Goal: Entertainment & Leisure: Consume media (video, audio)

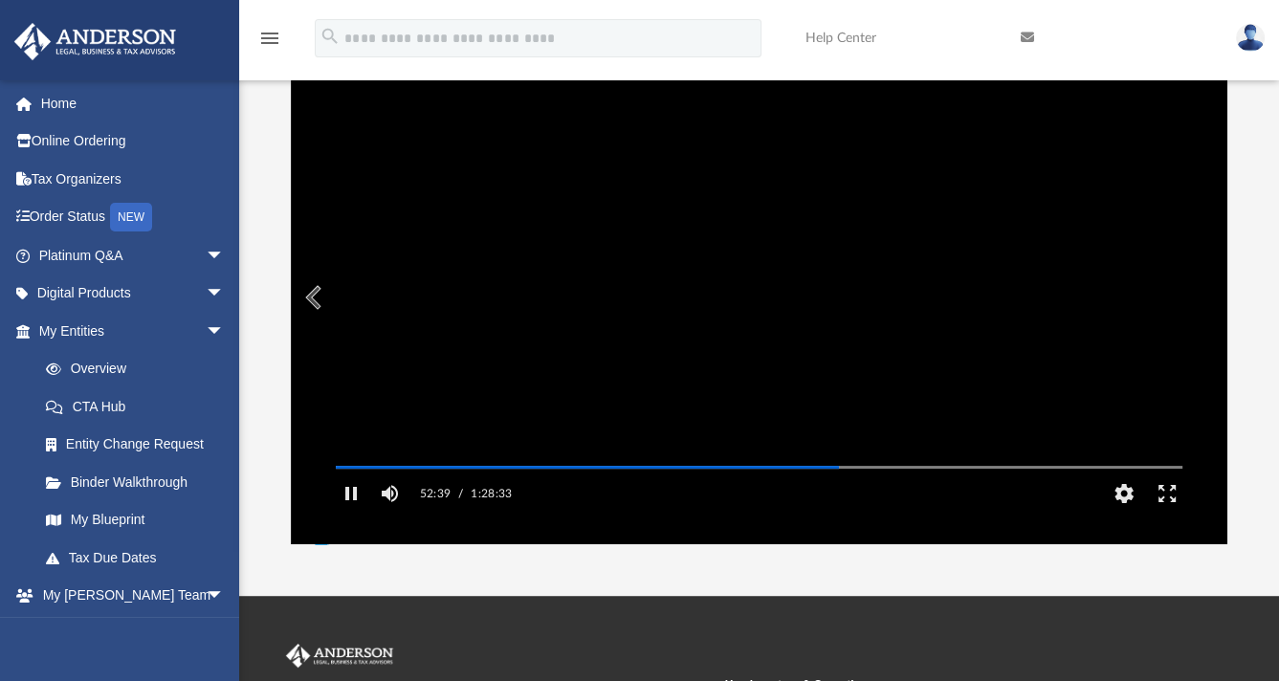
scroll to position [420, 920]
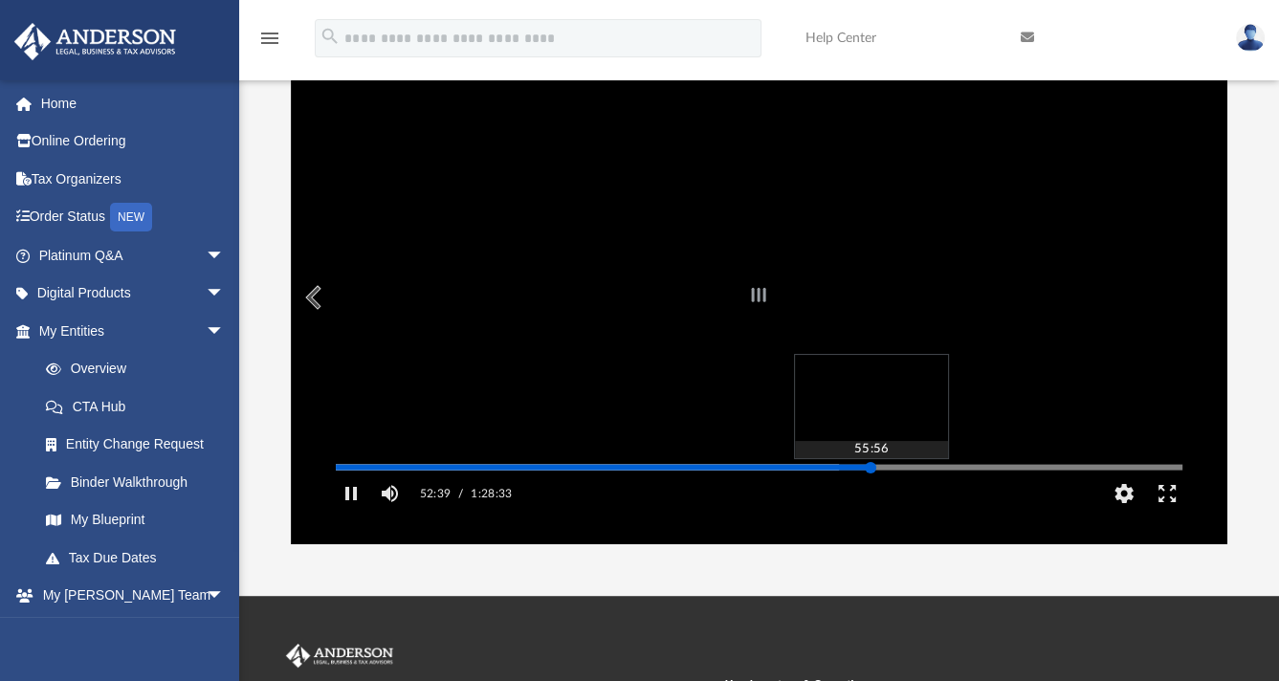
click at [871, 495] on div "Autoplay Disabled Speed Normal Quality Auto Subtitles/CC Off Audio Autoplay Dis…" at bounding box center [759, 298] width 936 height 494
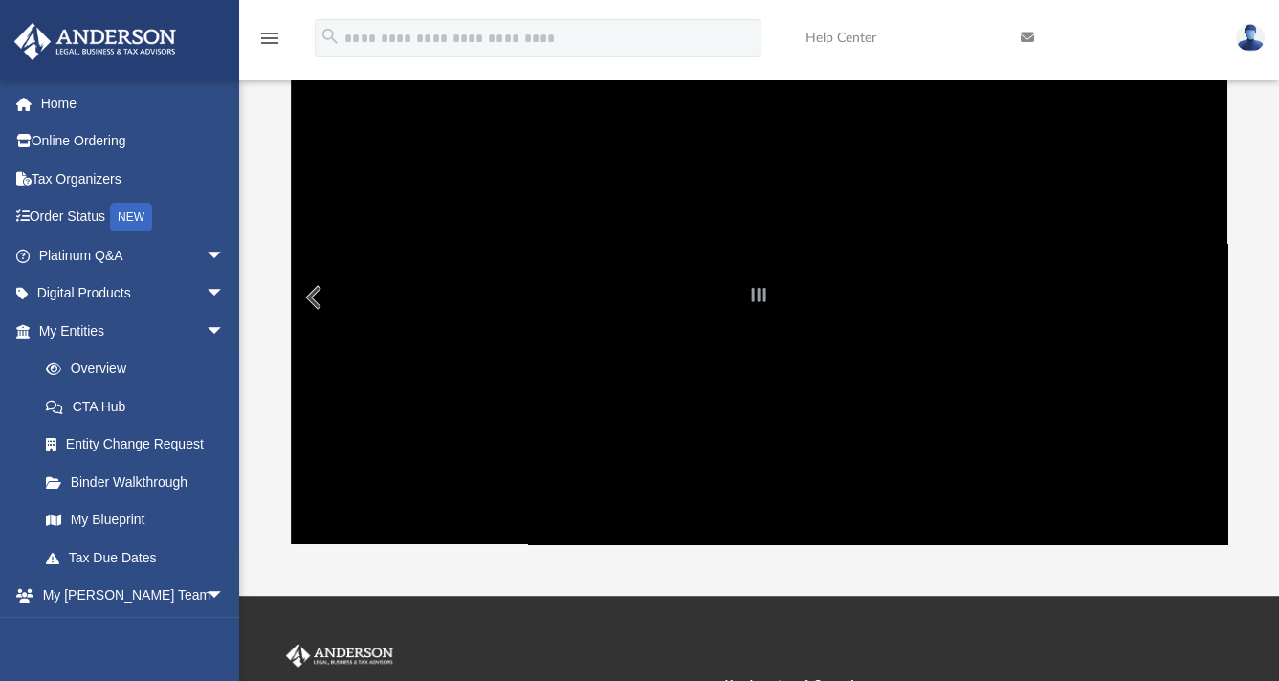
click at [774, 414] on div "File preview" at bounding box center [759, 298] width 936 height 494
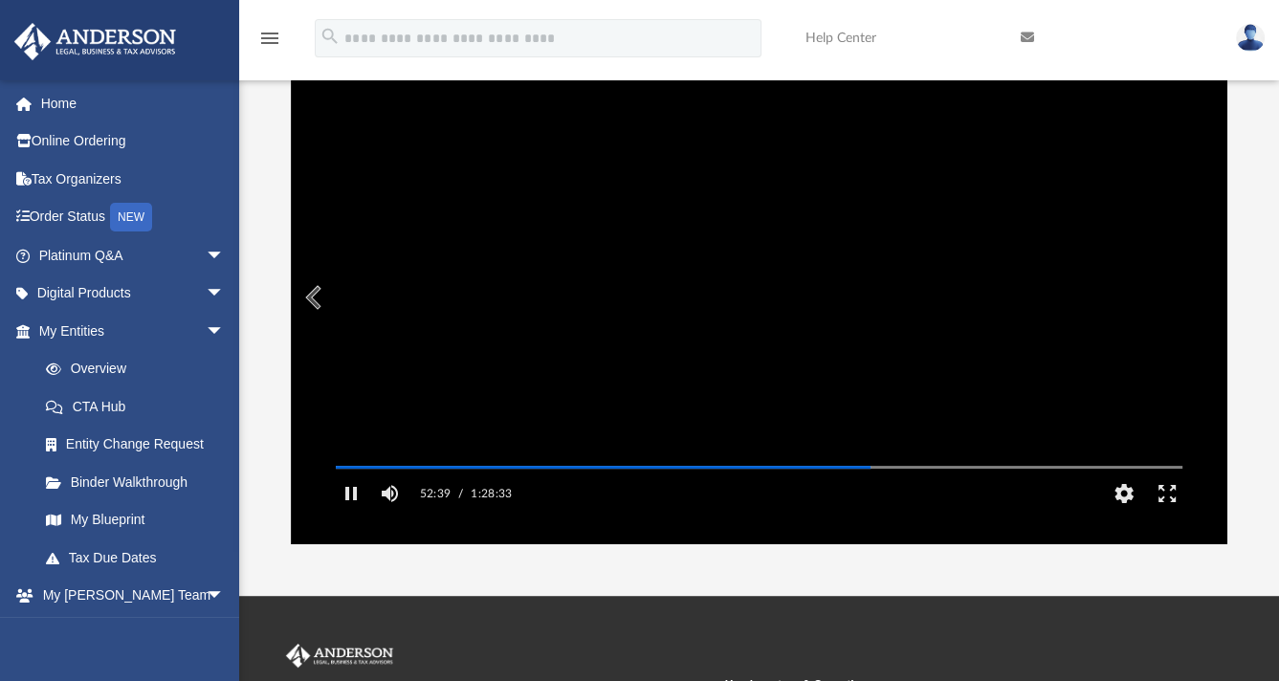
click at [593, 455] on video "File preview" at bounding box center [759, 297] width 877 height 439
click at [351, 513] on button "Play" at bounding box center [351, 494] width 43 height 38
click at [345, 520] on div "File preview" at bounding box center [759, 298] width 936 height 494
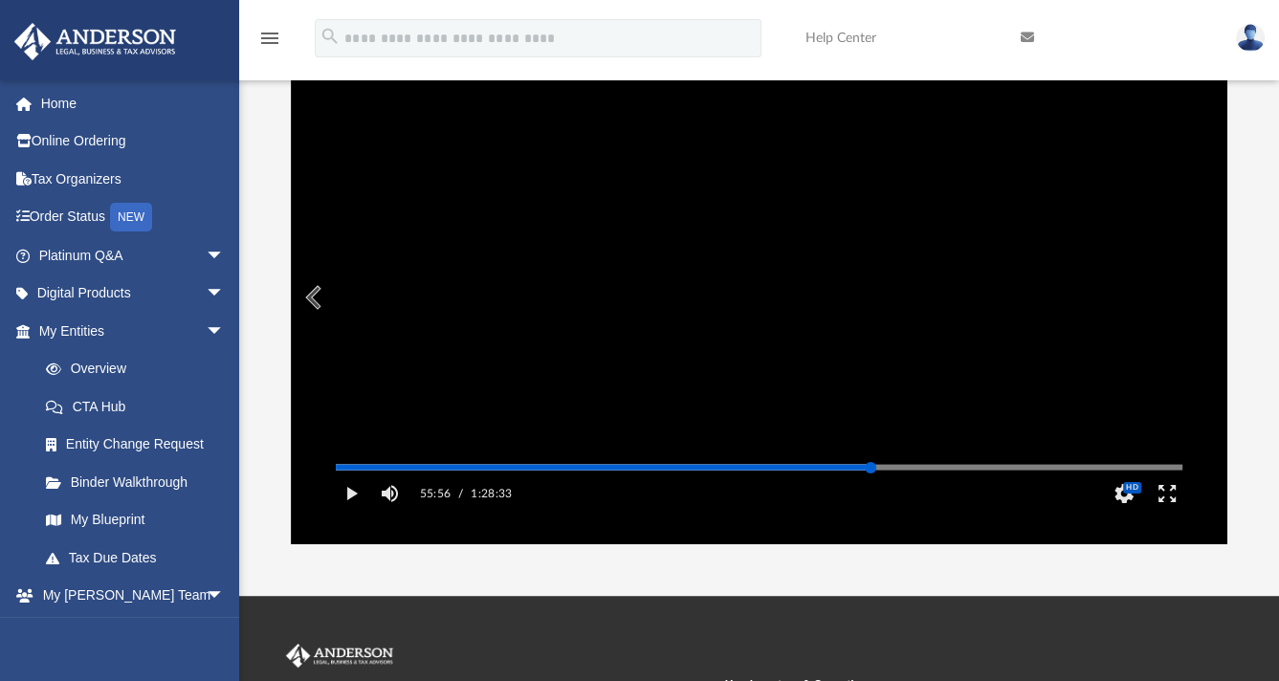
click at [807, 475] on div "Media Slider" at bounding box center [1182, 466] width 847 height 15
click at [804, 469] on div "Media Slider" at bounding box center [759, 467] width 847 height 3
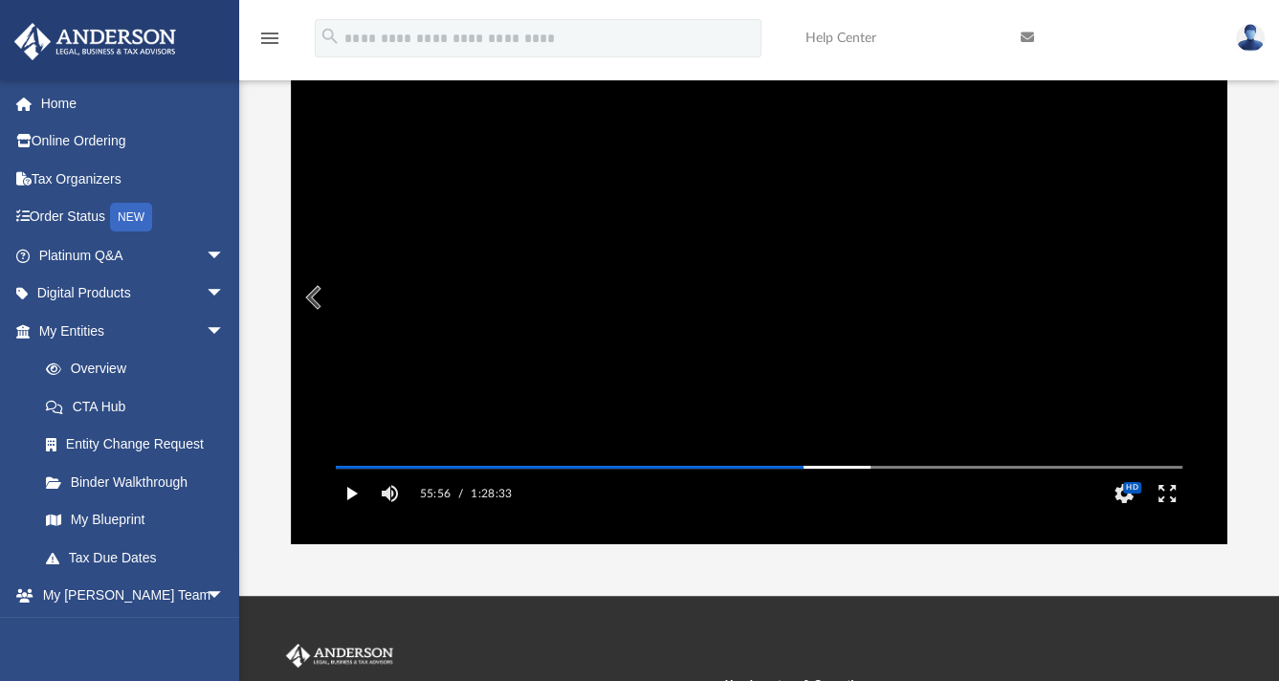
click at [355, 513] on button "Play" at bounding box center [351, 494] width 43 height 38
click at [348, 513] on button "Play" at bounding box center [351, 494] width 43 height 38
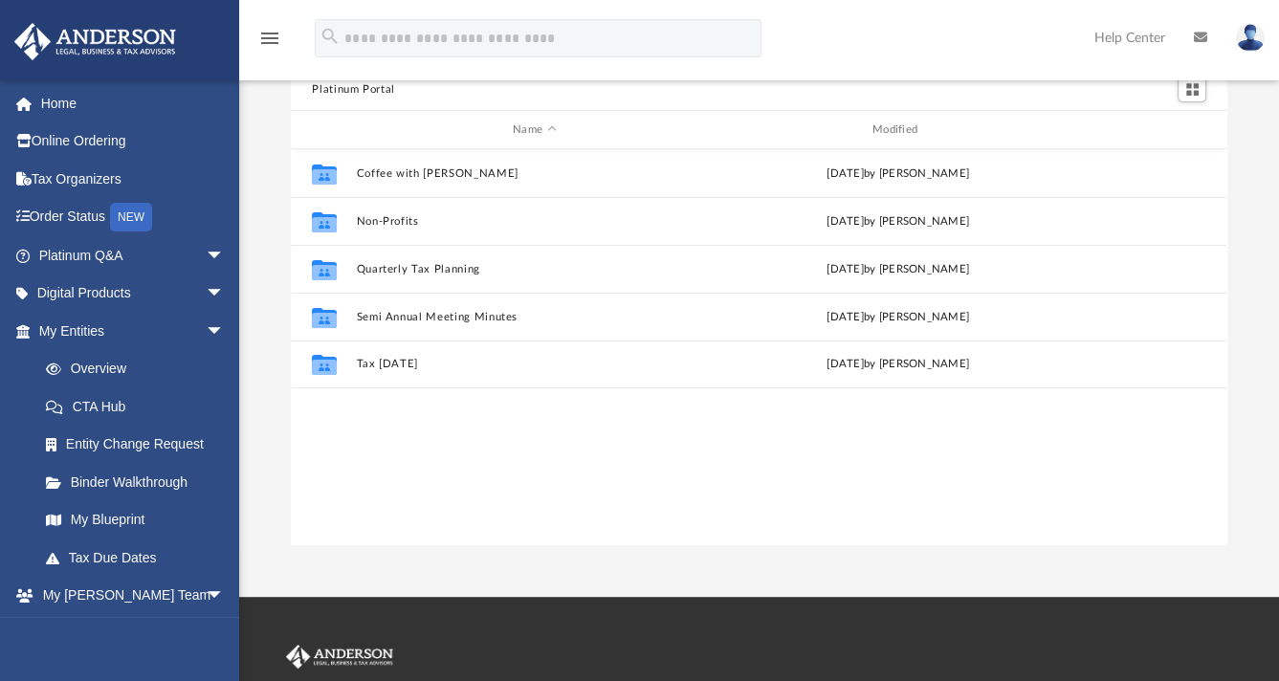
scroll to position [420, 920]
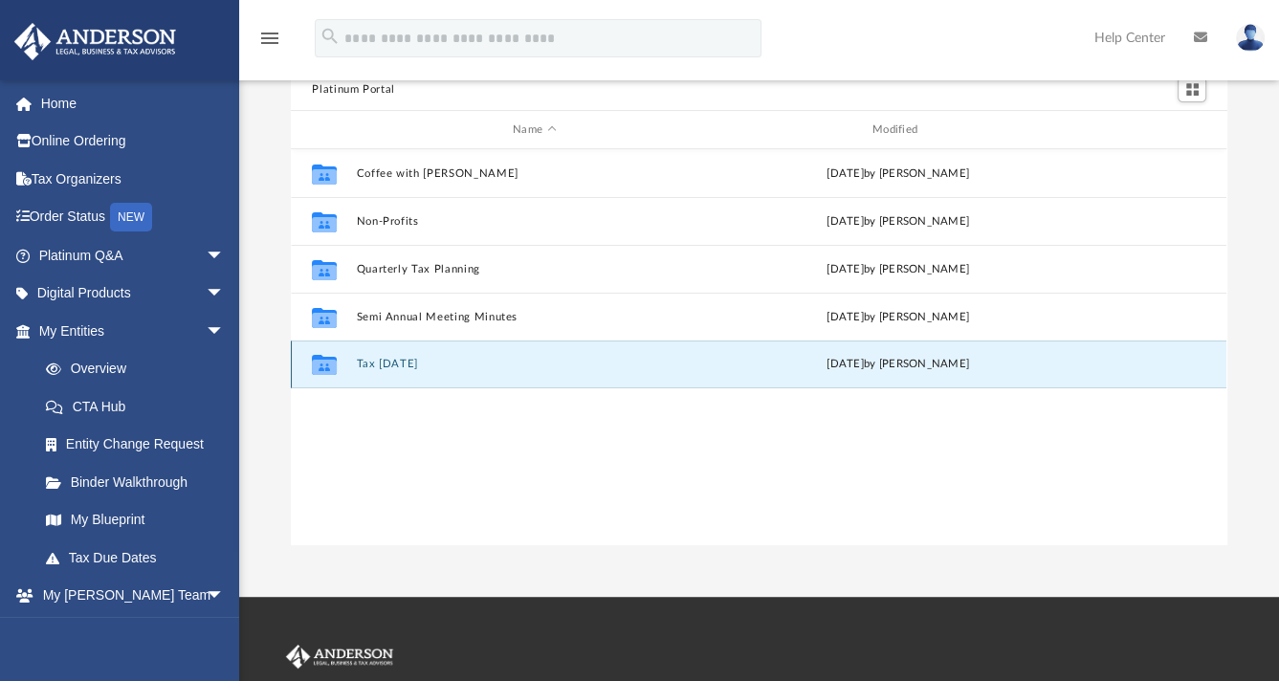
click at [407, 360] on button "Tax [DATE]" at bounding box center [535, 364] width 356 height 12
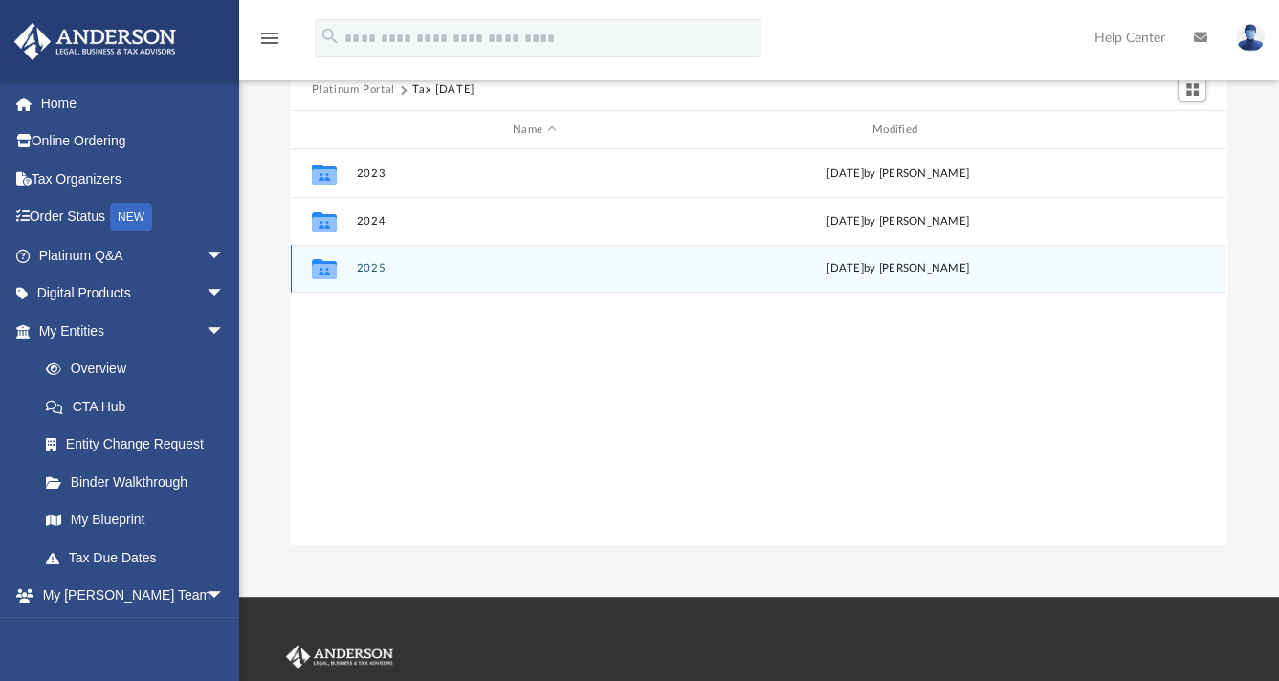
click at [385, 281] on div "Collaborated Folder 2025 [DATE] by [PERSON_NAME]" at bounding box center [759, 269] width 936 height 48
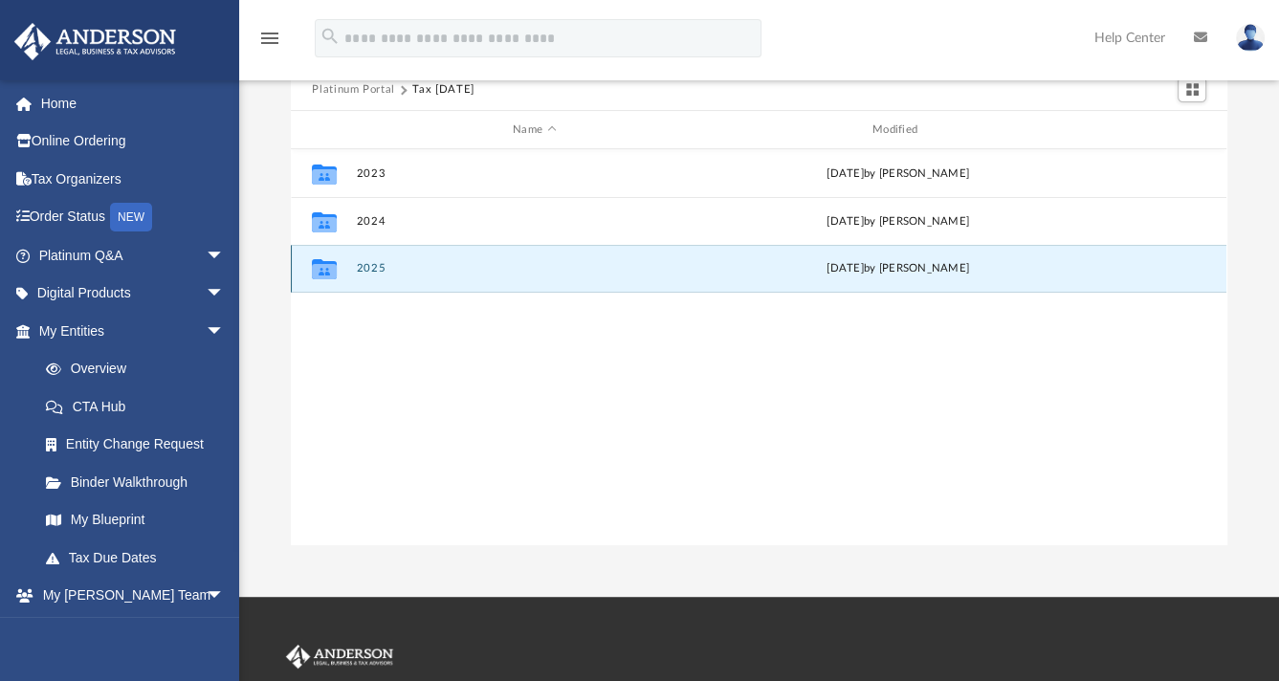
click at [376, 263] on button "2025" at bounding box center [535, 268] width 356 height 12
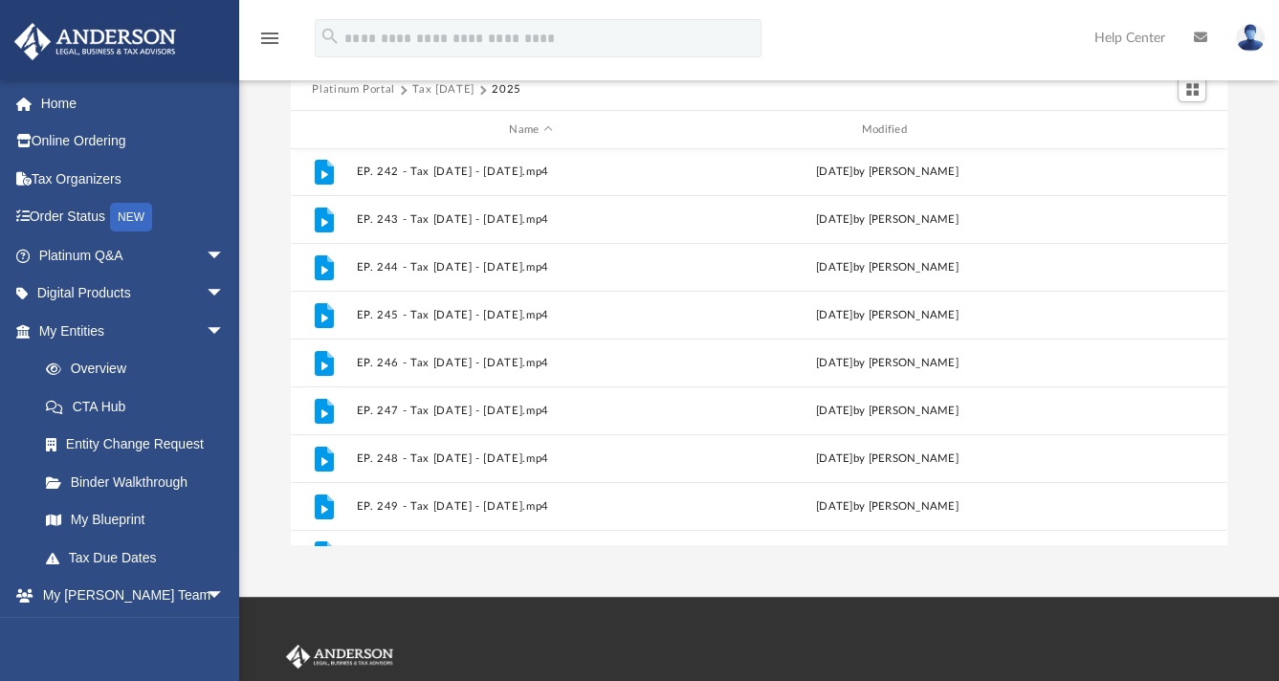
scroll to position [368, 0]
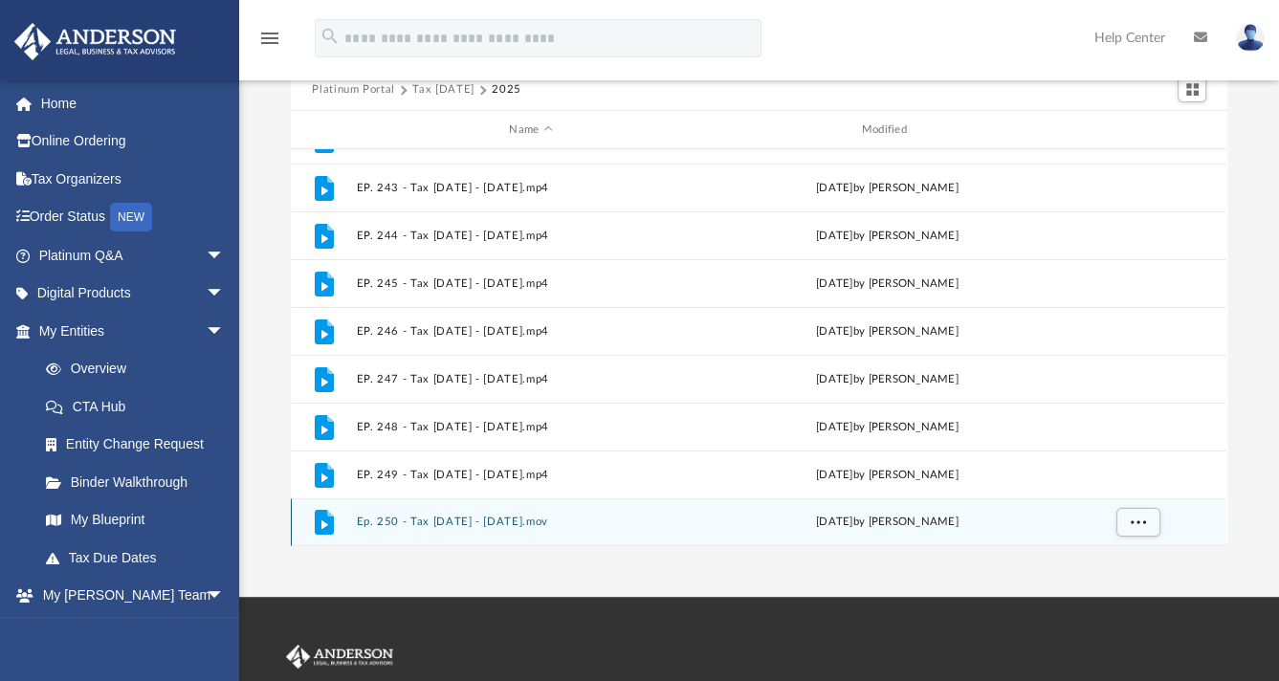
click at [517, 523] on button "Ep. 250 - Tax [DATE] - [DATE].mov" at bounding box center [531, 522] width 348 height 12
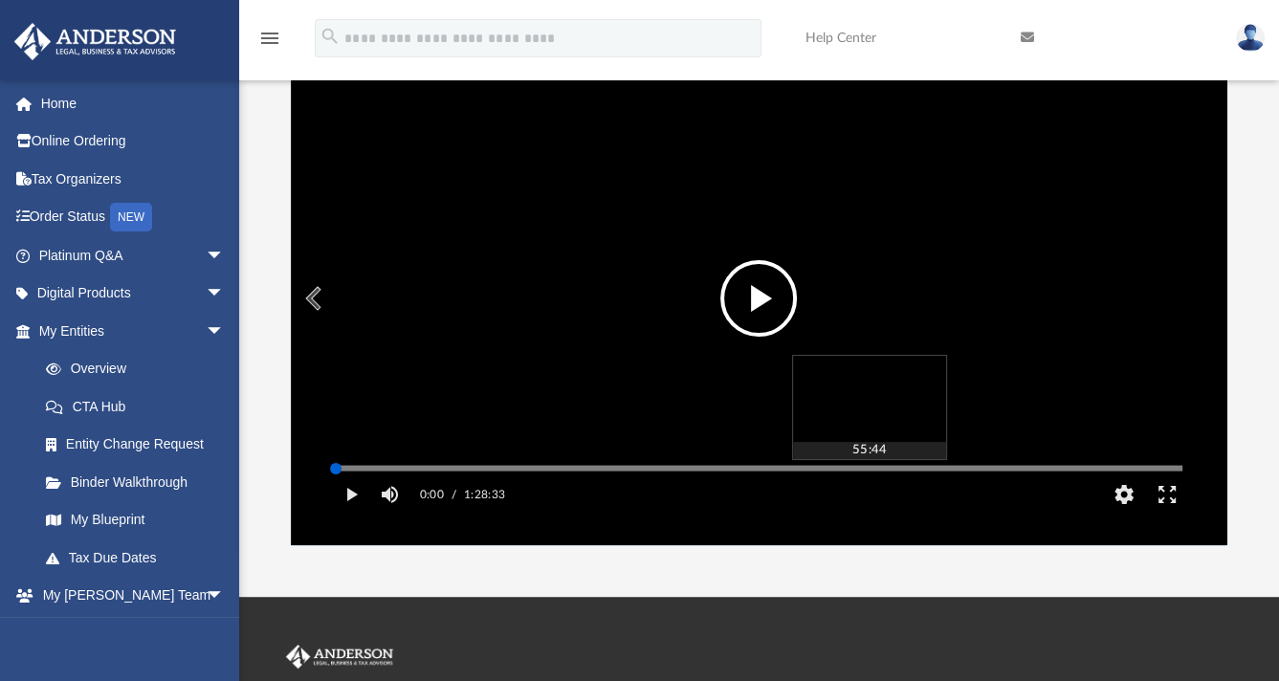
click at [859, 476] on div "Media Slider" at bounding box center [1182, 467] width 847 height 15
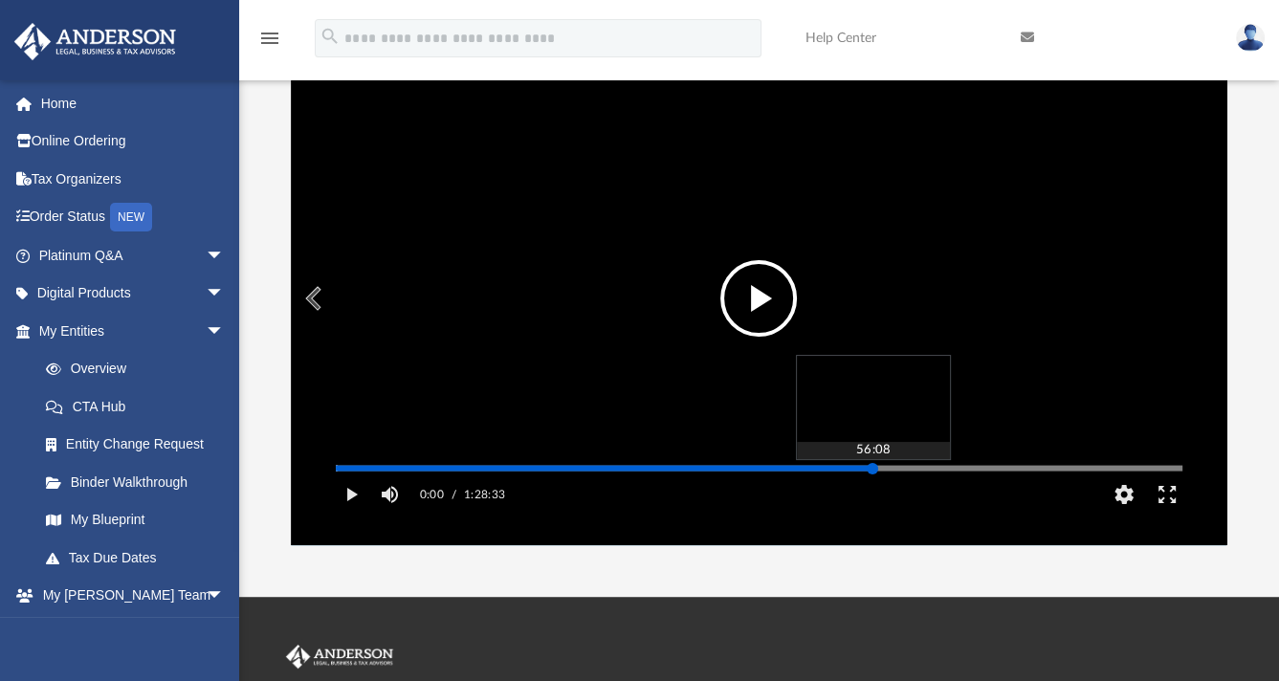
click at [873, 470] on div "Media Slider" at bounding box center [759, 468] width 847 height 3
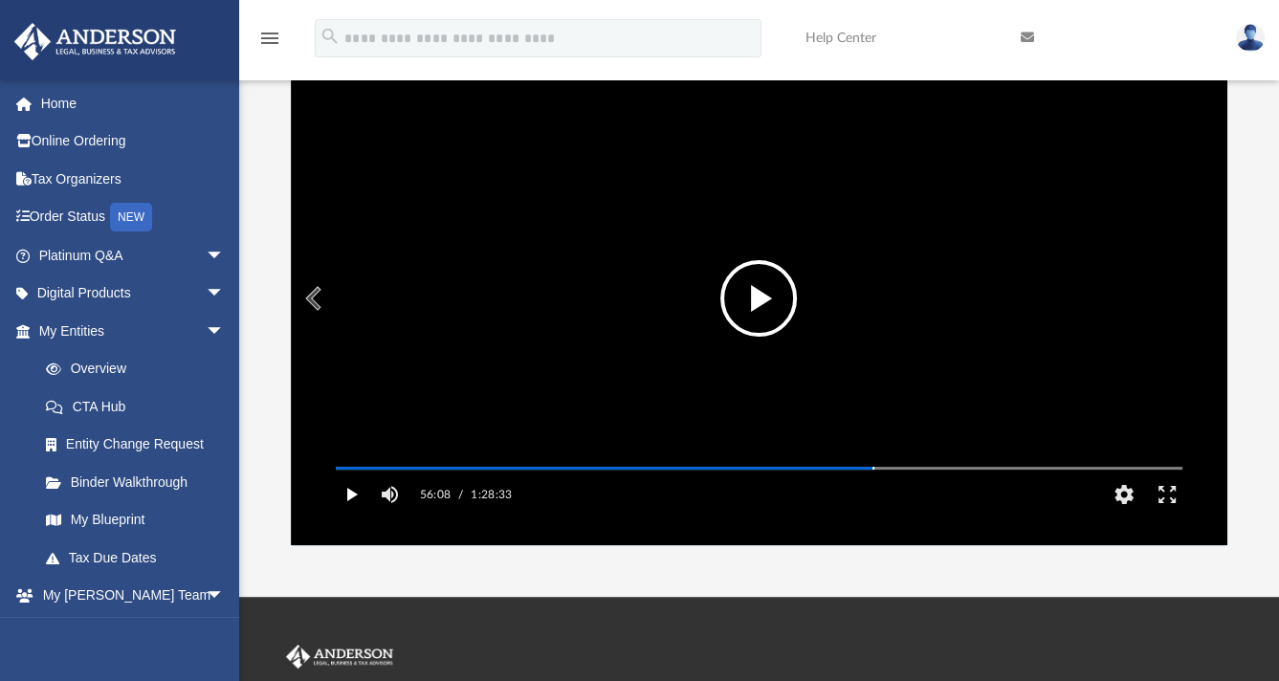
click at [352, 514] on button "Play" at bounding box center [351, 495] width 43 height 38
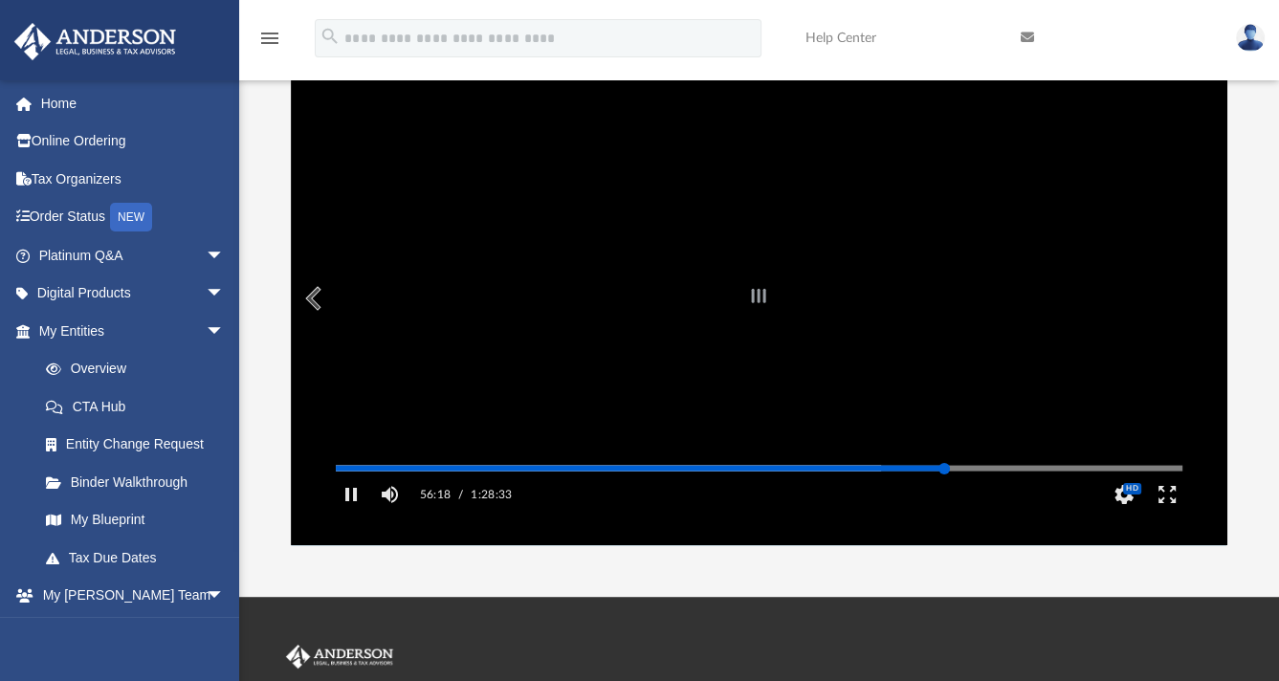
click at [944, 493] on div "Autoplay Disabled Speed Normal Quality Auto Subtitles/CC Off Audio Autoplay Dis…" at bounding box center [759, 299] width 936 height 494
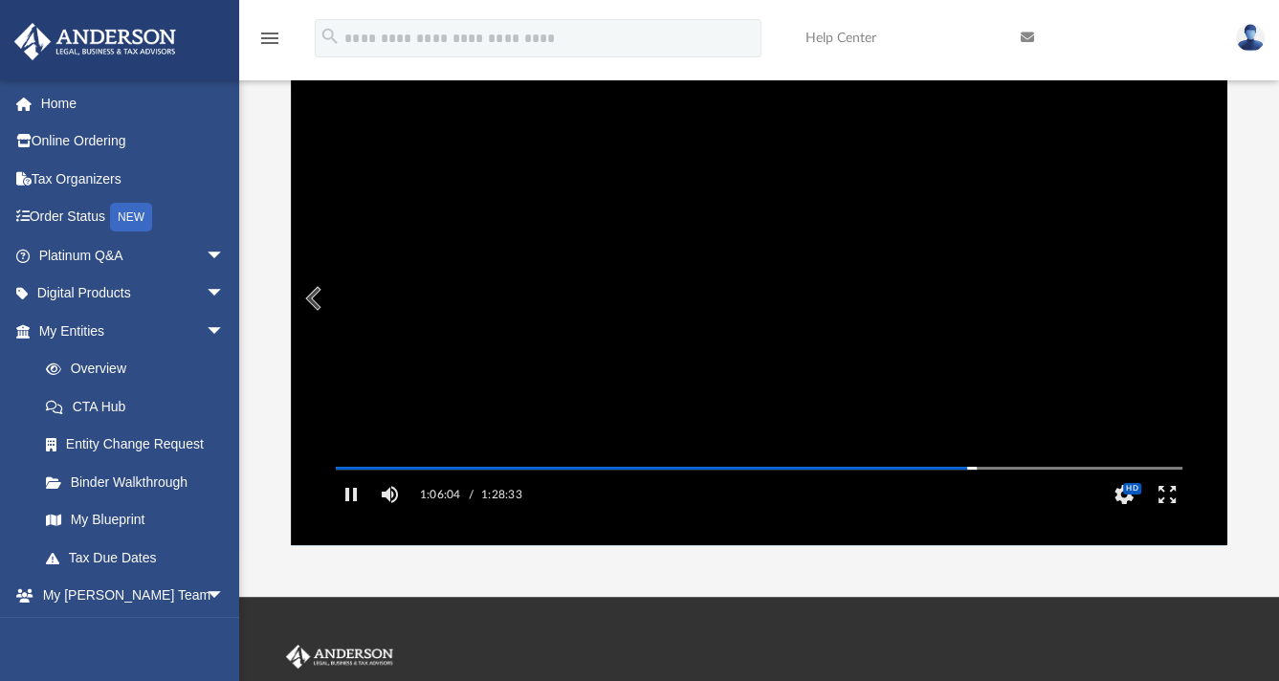
click at [1040, 581] on div "App [EMAIL_ADDRESS][DOMAIN_NAME] Sign Out [EMAIL_ADDRESS][DOMAIN_NAME] Home Onl…" at bounding box center [639, 243] width 1279 height 707
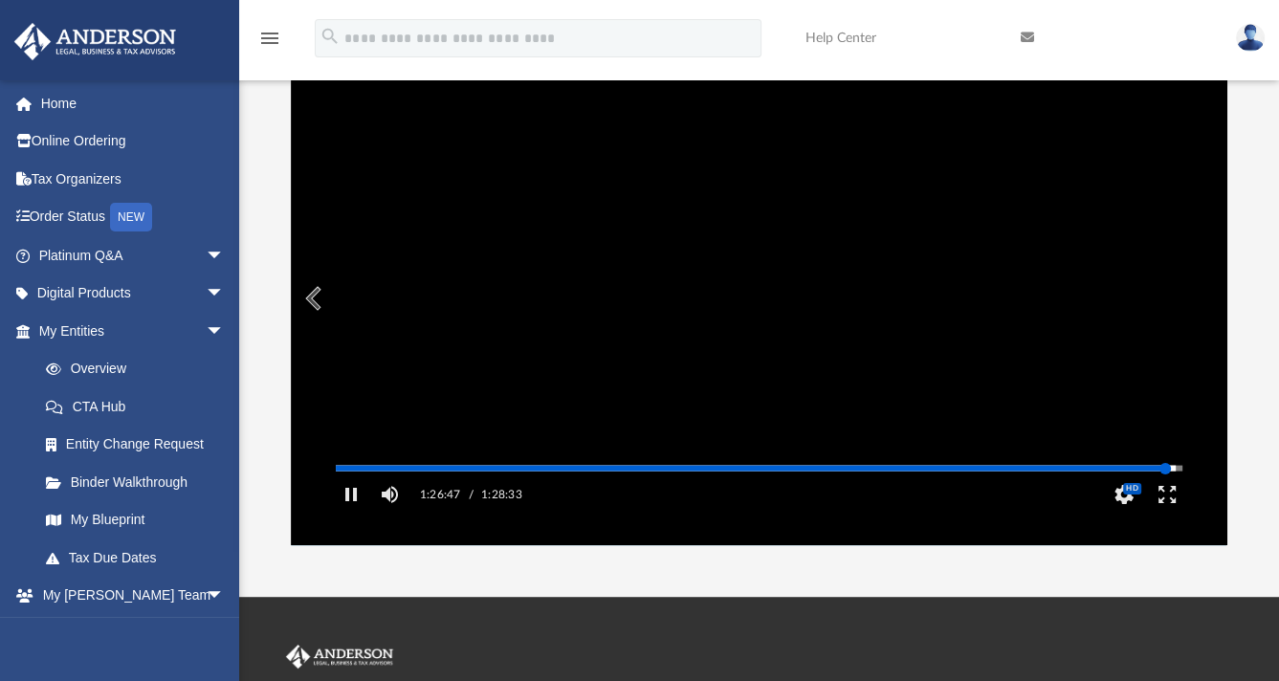
click at [1177, 476] on div "Media Slider" at bounding box center [1182, 467] width 847 height 15
click at [1179, 497] on div "Autoplay Disabled Speed Normal Quality Auto Subtitles/CC Off Audio Autoplay Dis…" at bounding box center [759, 299] width 936 height 494
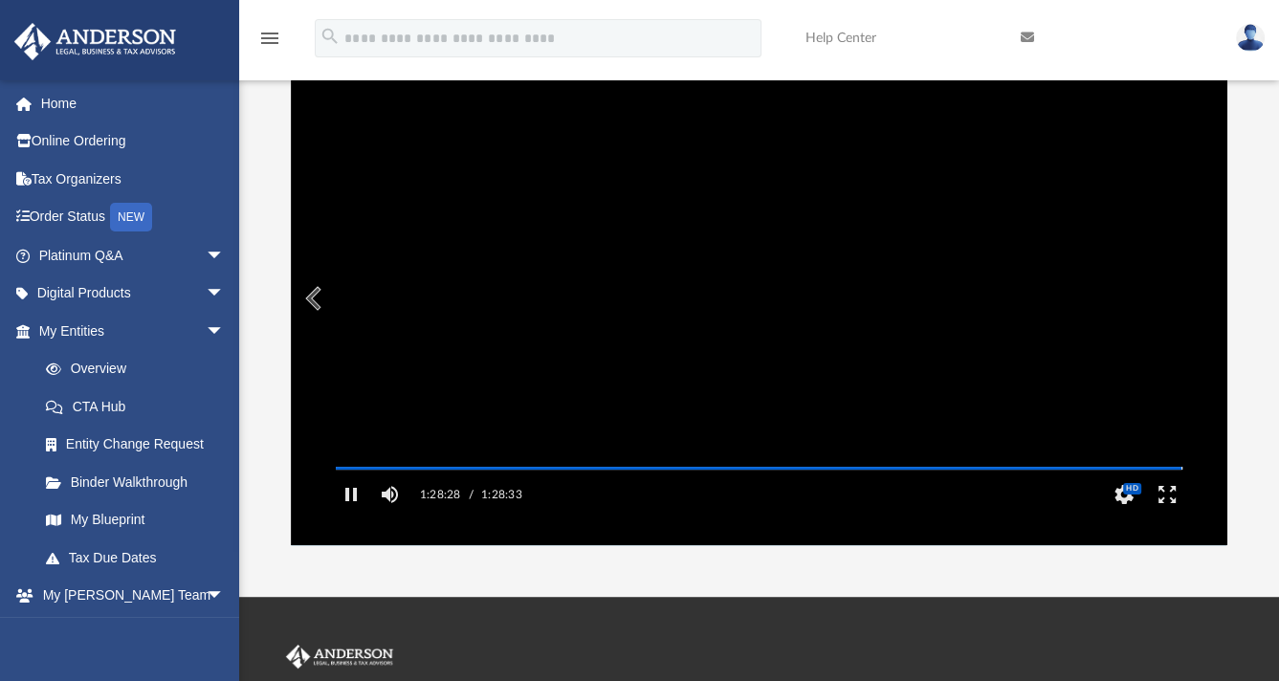
click at [272, 47] on icon "menu" at bounding box center [269, 38] width 23 height 23
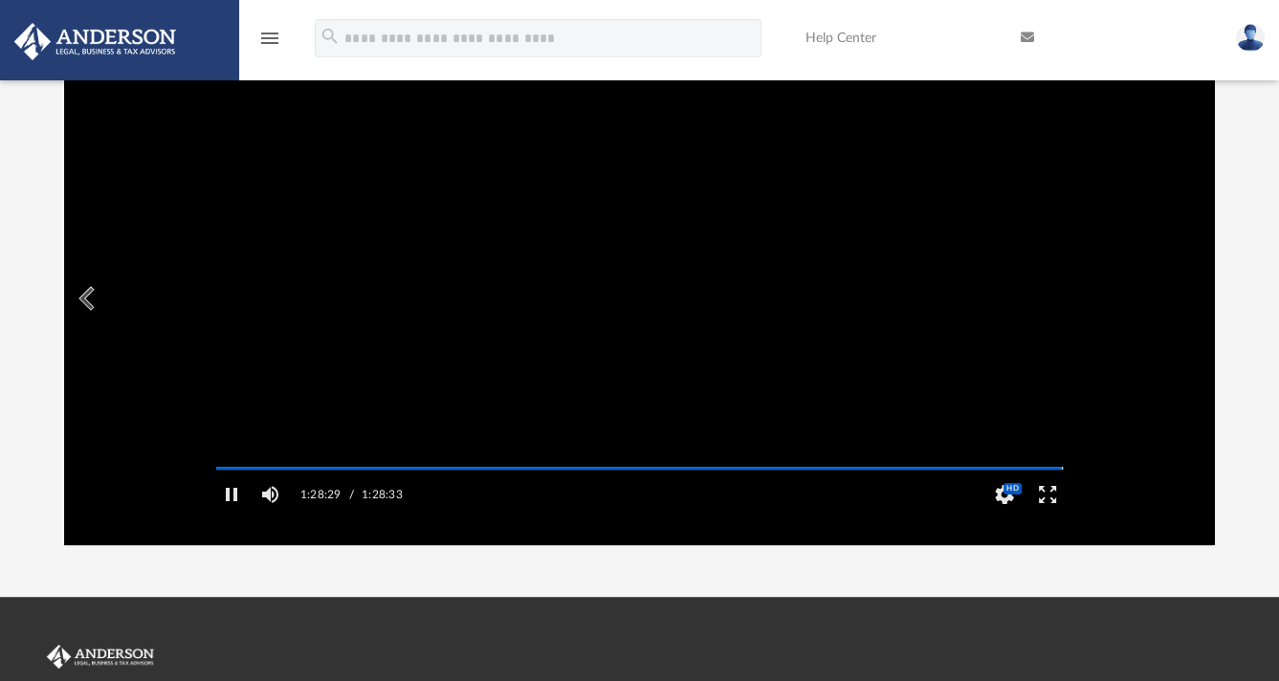
scroll to position [420, 1137]
click at [269, 34] on icon "menu" at bounding box center [269, 38] width 23 height 23
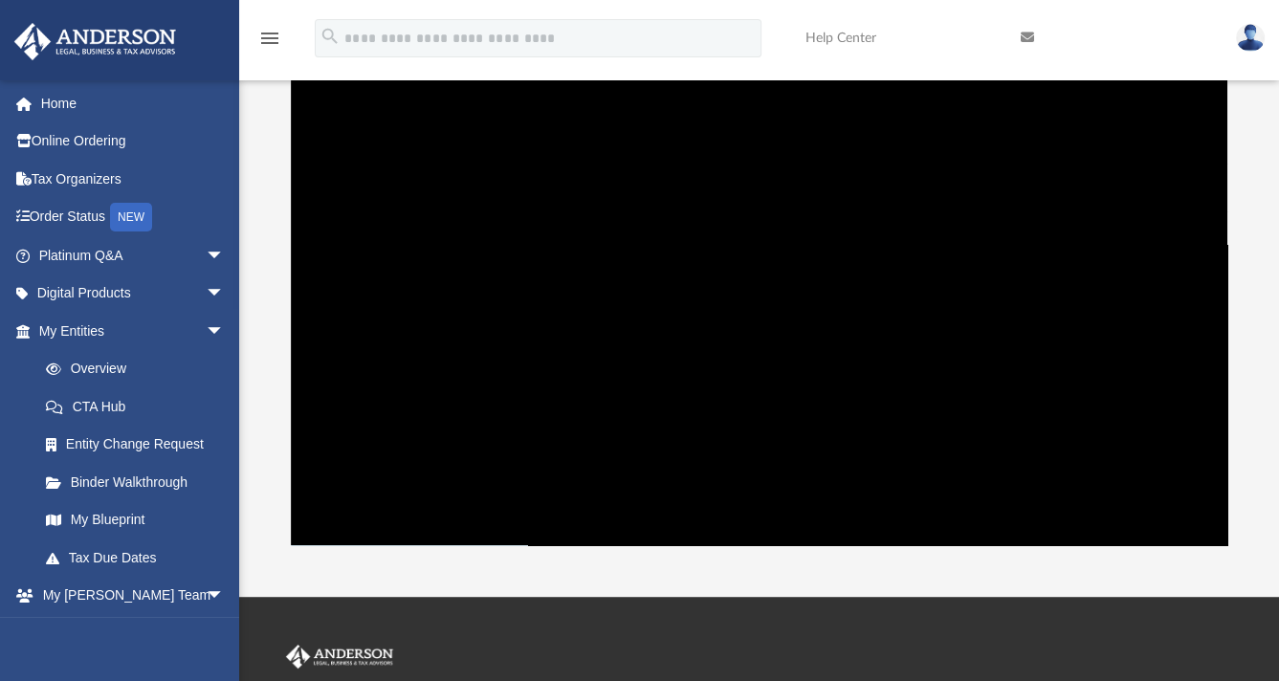
scroll to position [420, 920]
click at [269, 34] on icon "menu" at bounding box center [269, 38] width 23 height 23
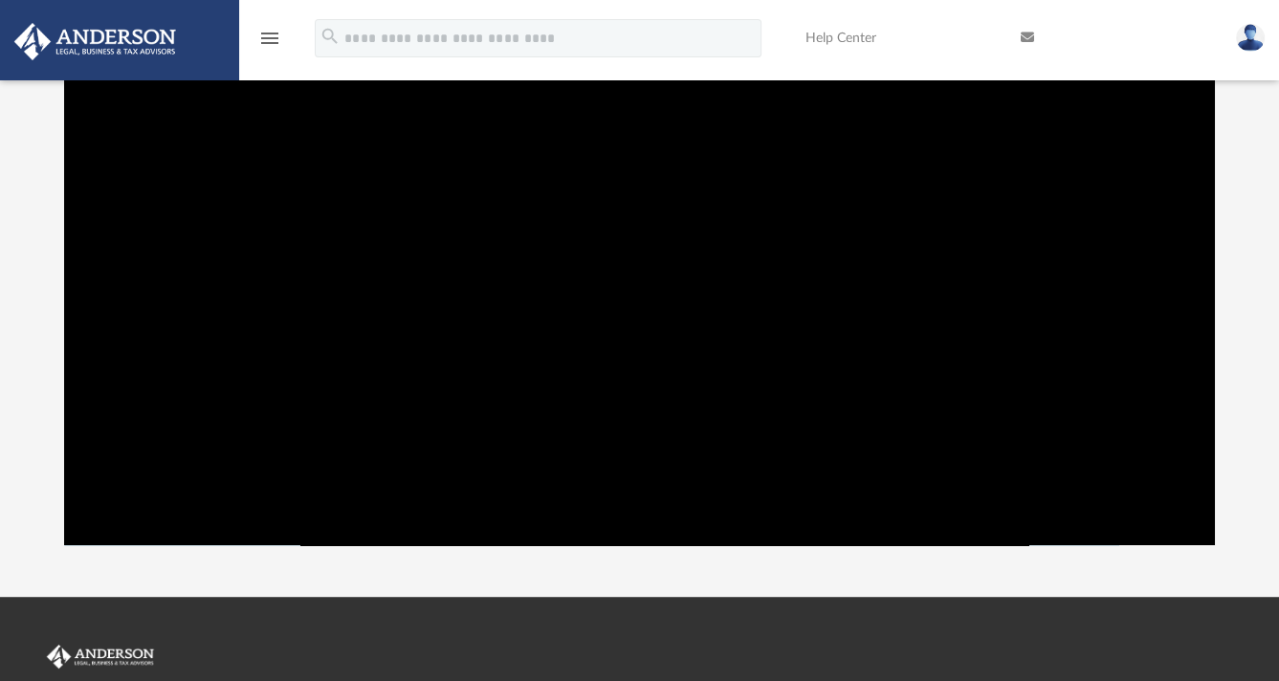
scroll to position [15, 15]
click at [269, 34] on icon "menu" at bounding box center [269, 38] width 23 height 23
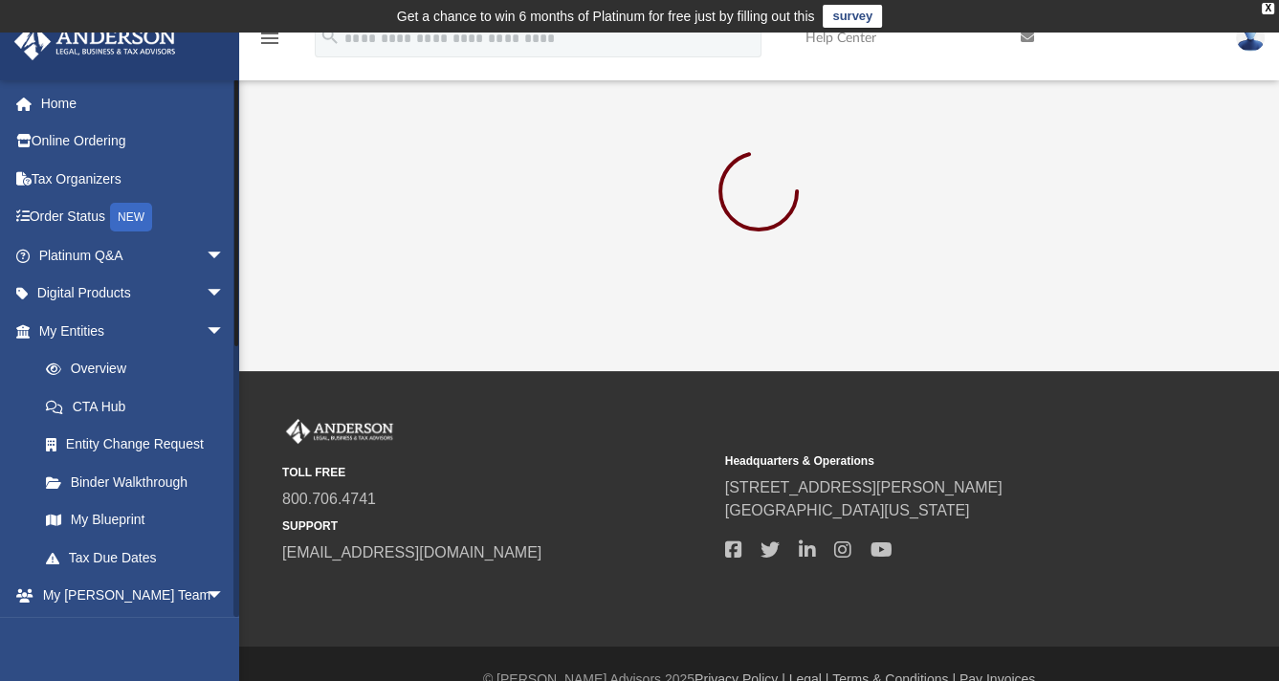
scroll to position [530, 0]
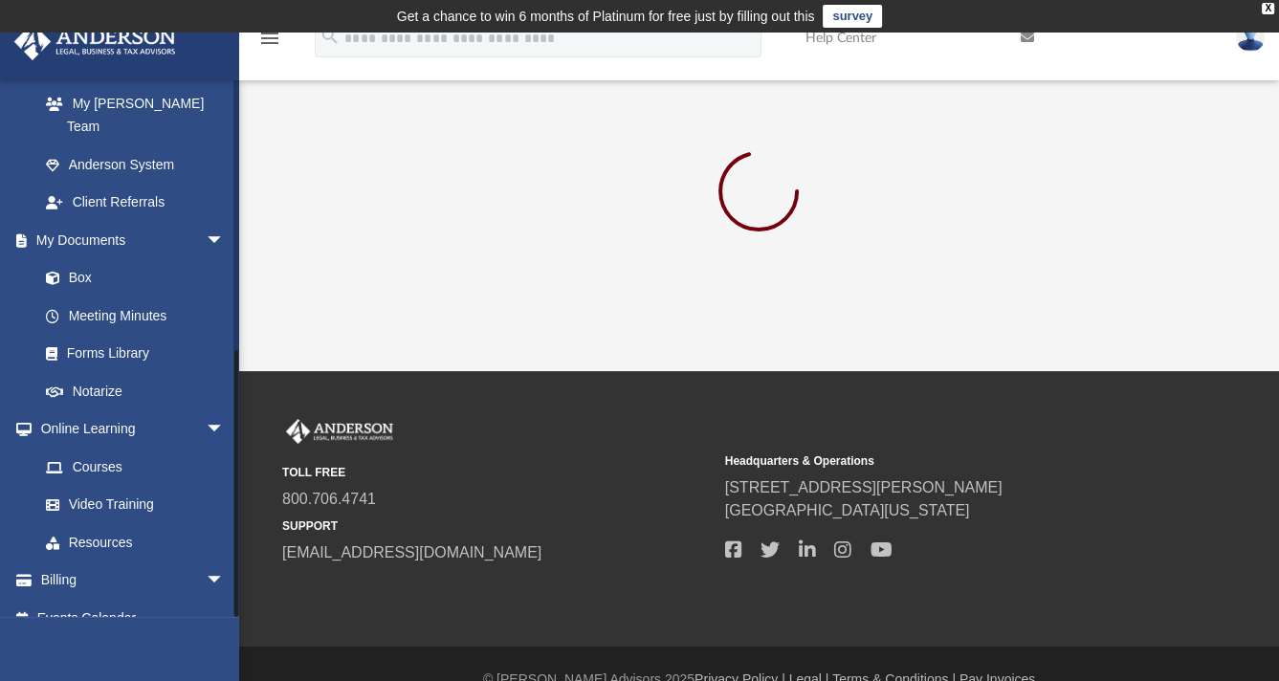
click at [237, 566] on div at bounding box center [236, 348] width 6 height 538
click at [237, 566] on div at bounding box center [236, 483] width 4 height 267
click at [95, 448] on link "Courses" at bounding box center [140, 467] width 227 height 38
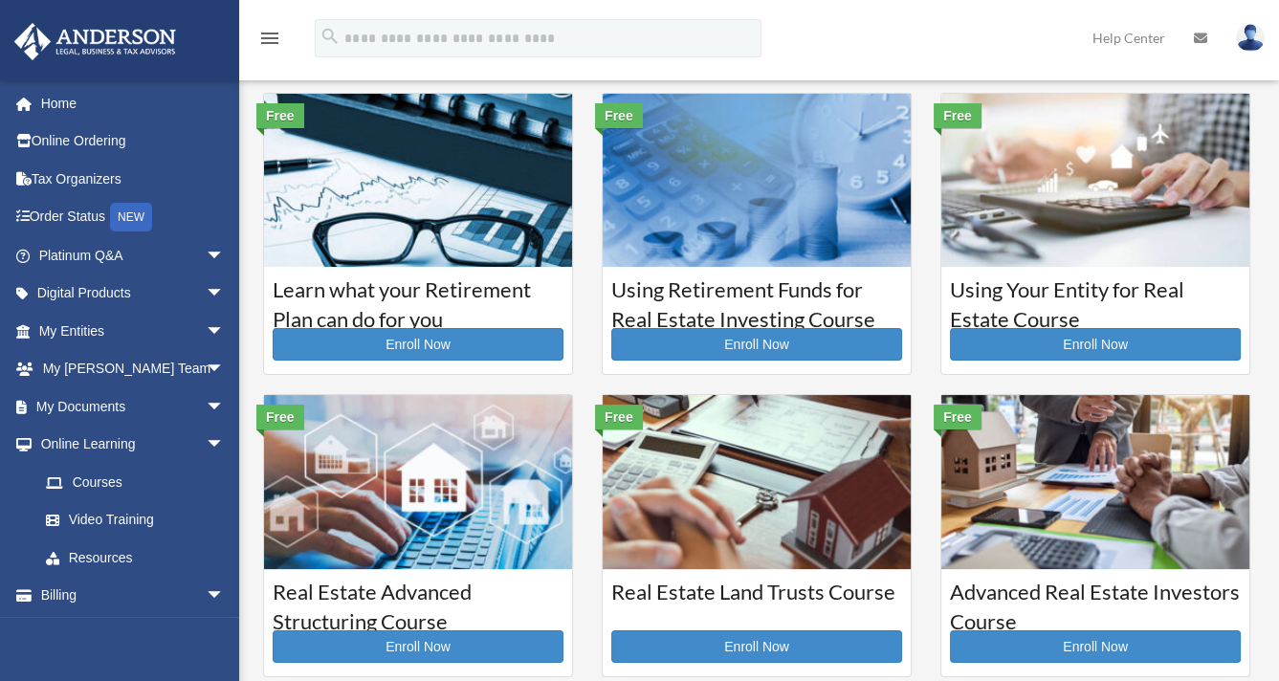
scroll to position [49, 0]
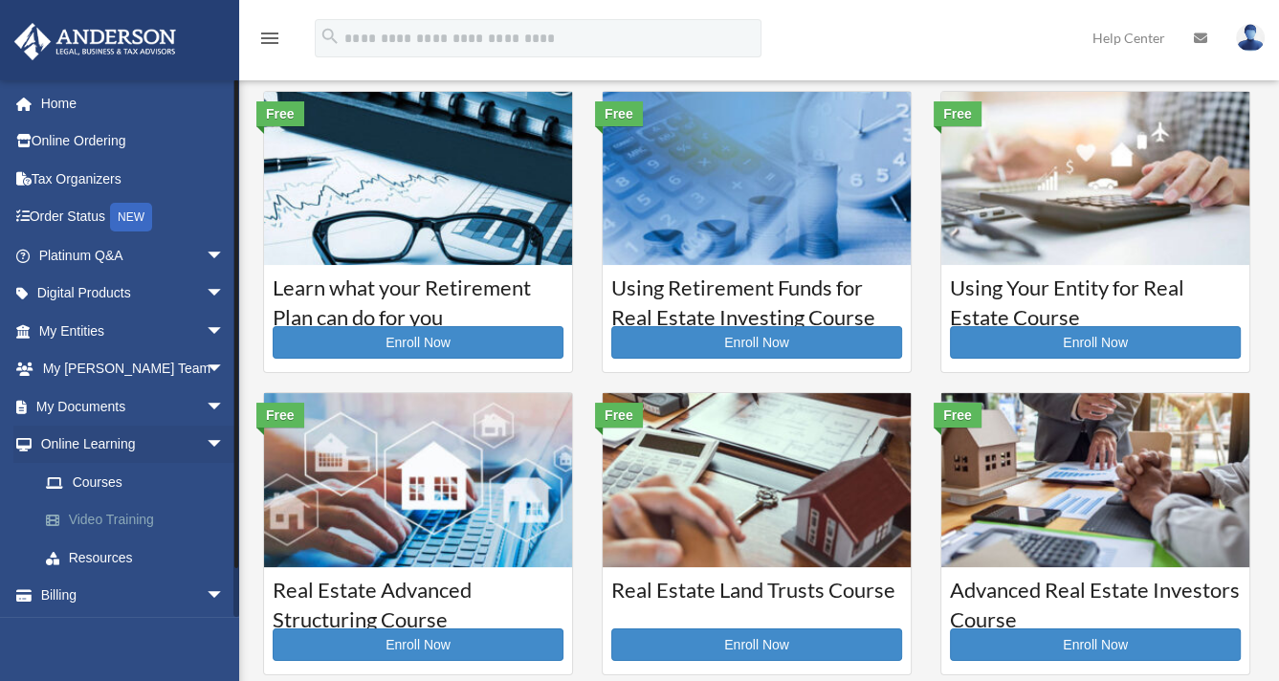
click at [106, 509] on link "Video Training" at bounding box center [140, 520] width 227 height 38
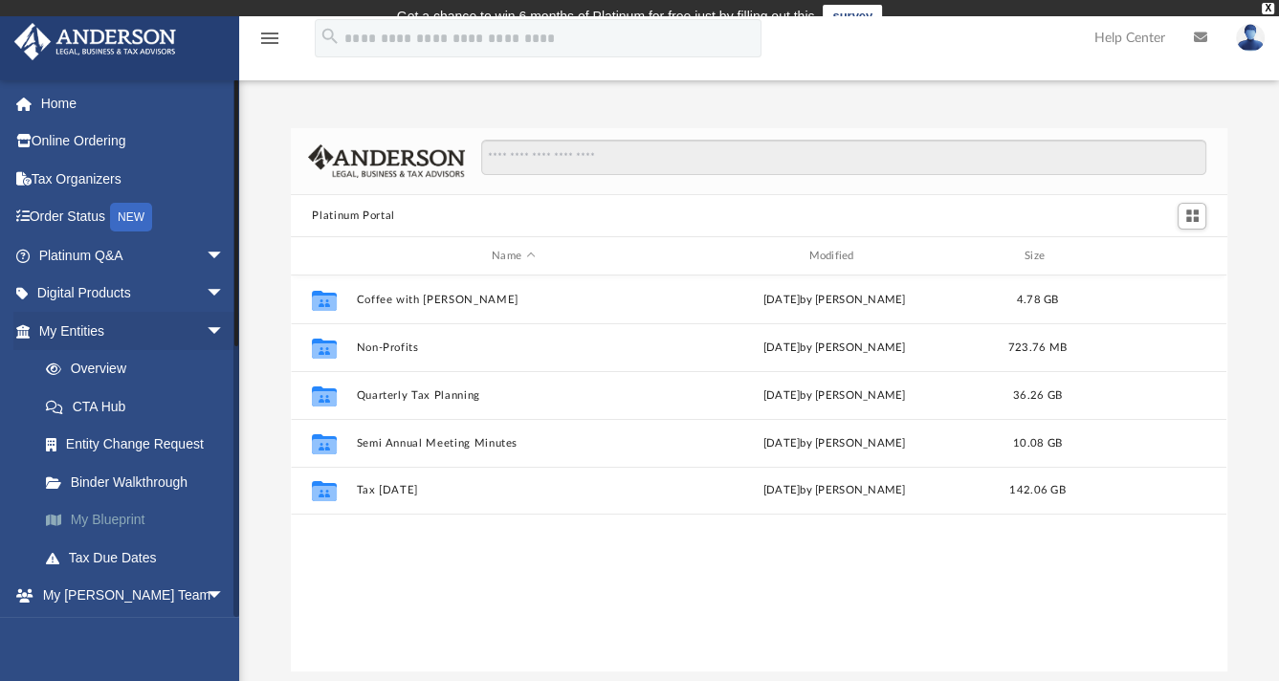
scroll to position [420, 920]
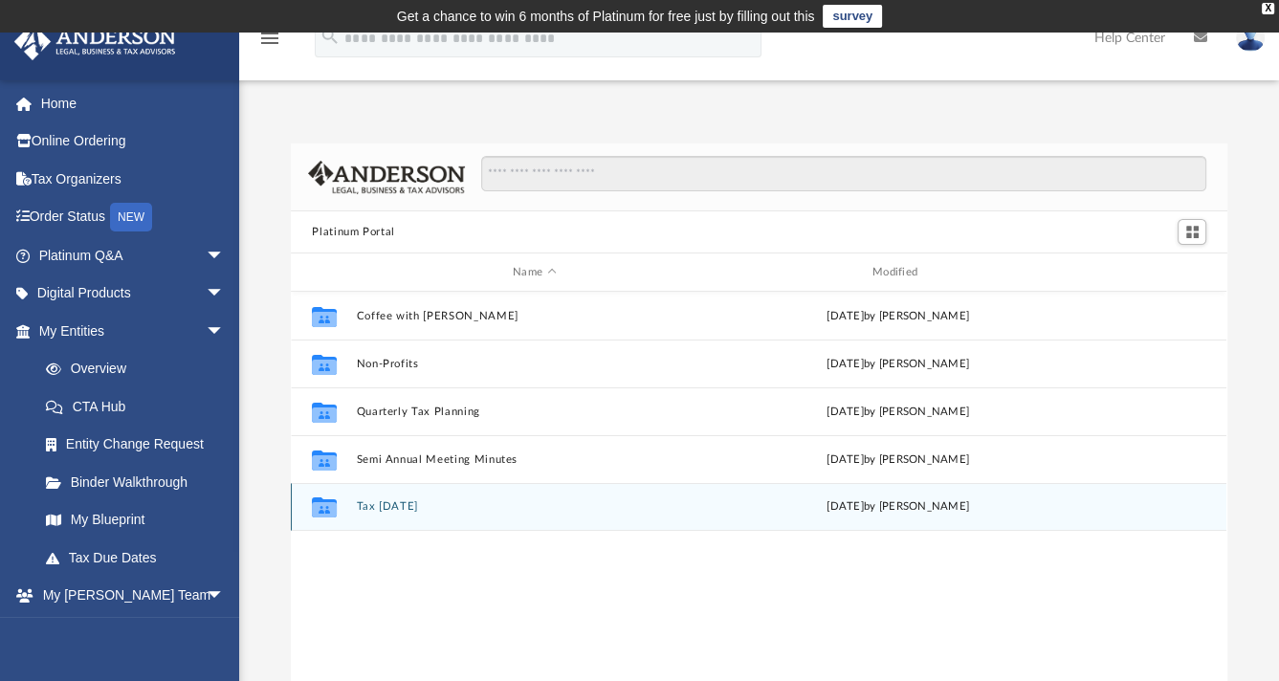
click at [383, 497] on div "Collaborated Folder Tax [DATE] [DATE] by [PERSON_NAME]" at bounding box center [759, 507] width 936 height 48
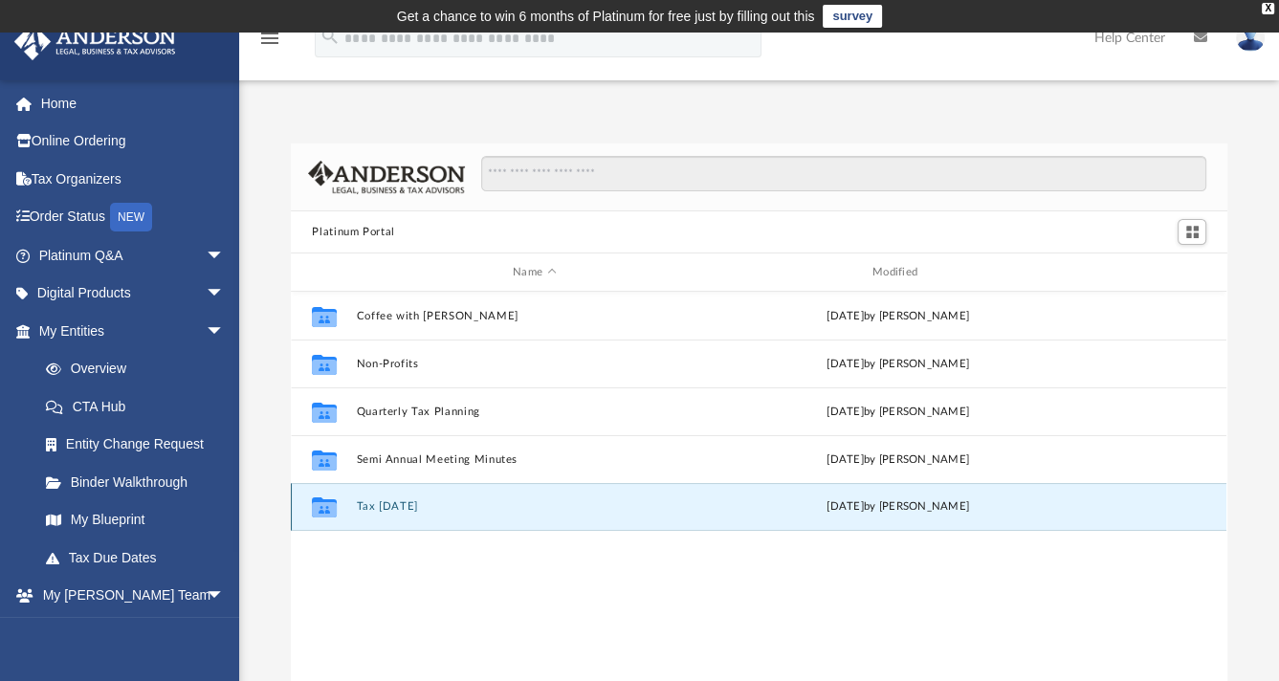
click at [384, 493] on div "Collaborated Folder Tax [DATE] [DATE] by [PERSON_NAME]" at bounding box center [759, 507] width 936 height 48
click at [390, 495] on div "Collaborated Folder Tax [DATE] [DATE] by [PERSON_NAME]" at bounding box center [759, 507] width 936 height 48
click at [393, 508] on button "Tax [DATE]" at bounding box center [535, 506] width 356 height 12
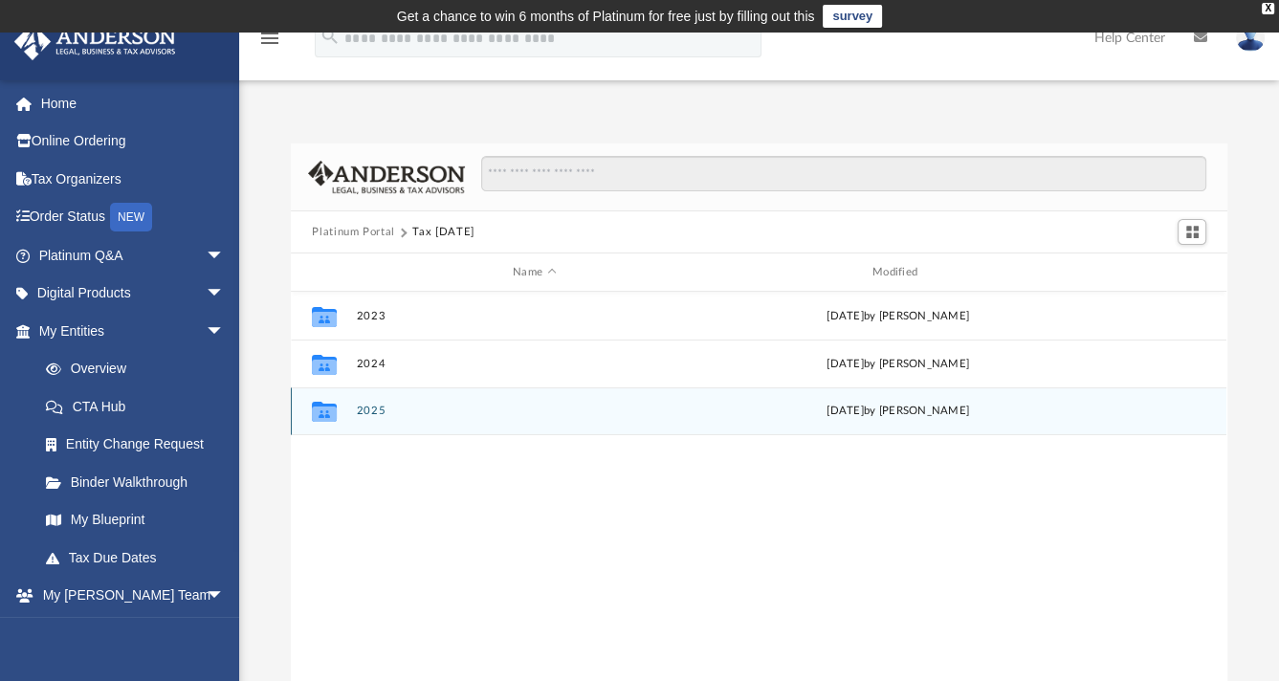
click at [364, 404] on div "Collaborated Folder 2025 [DATE] by [PERSON_NAME]" at bounding box center [759, 412] width 936 height 48
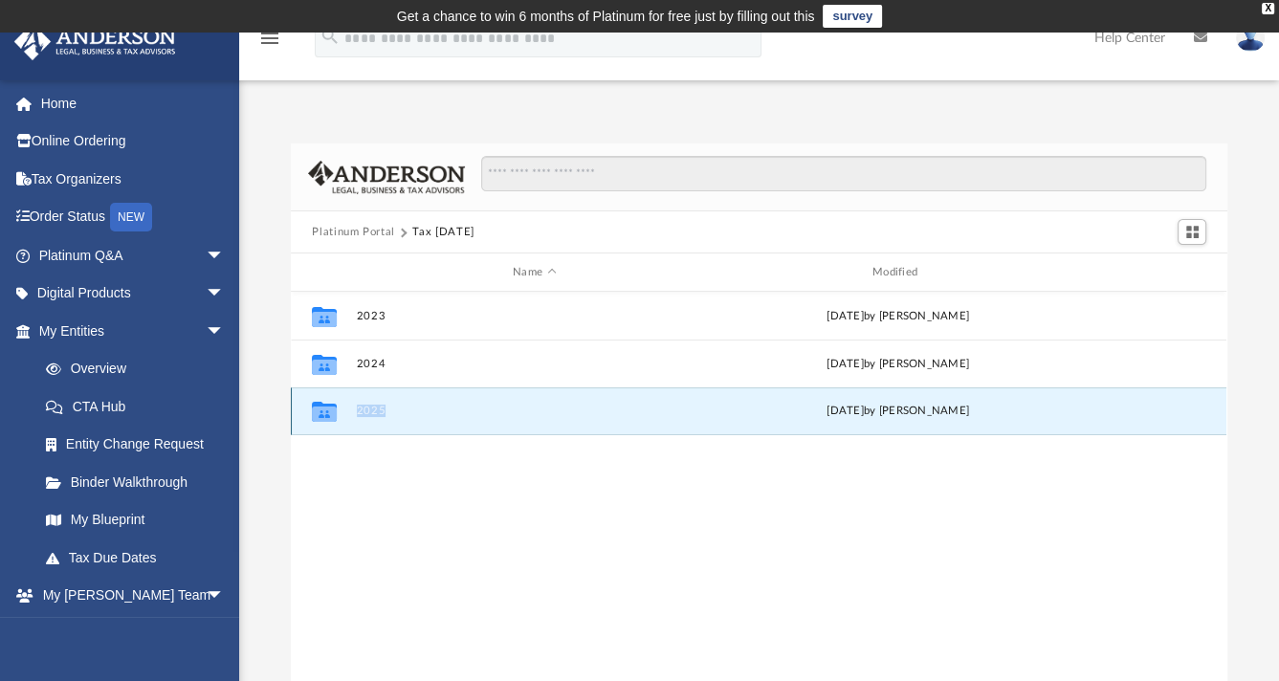
click at [364, 404] on div "Collaborated Folder 2025 [DATE] by [PERSON_NAME]" at bounding box center [759, 412] width 936 height 48
click at [399, 413] on button "2025" at bounding box center [535, 411] width 356 height 12
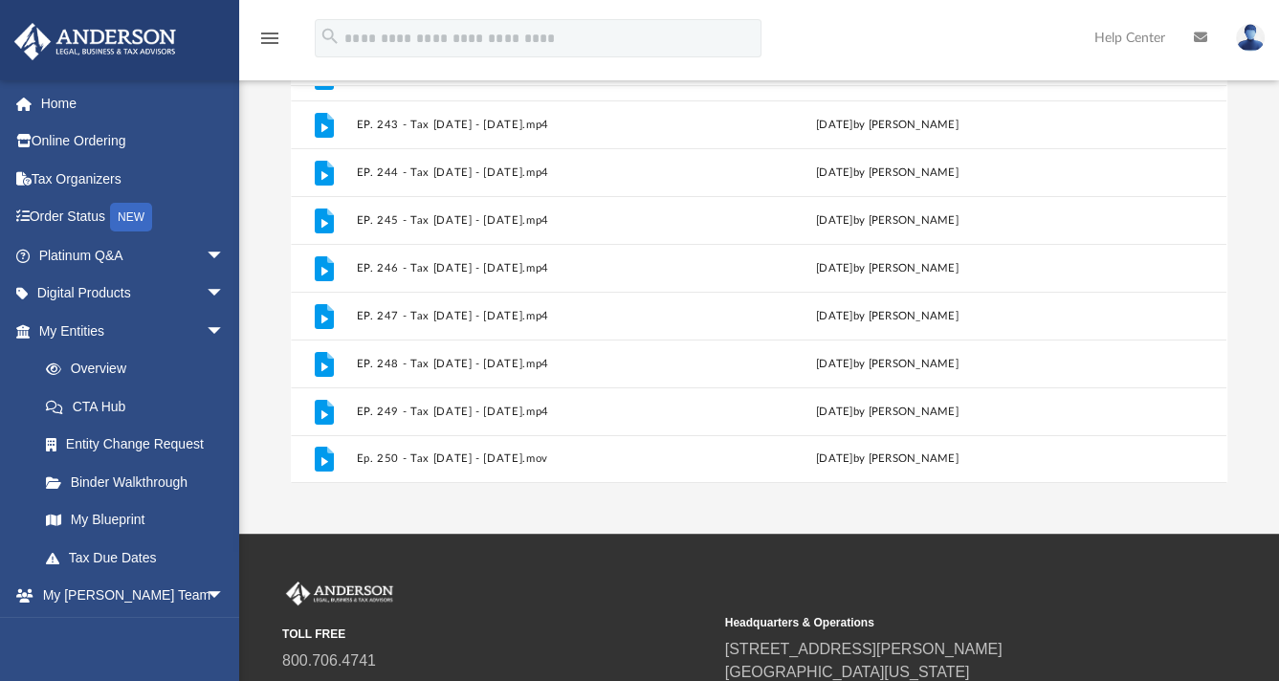
scroll to position [211, 0]
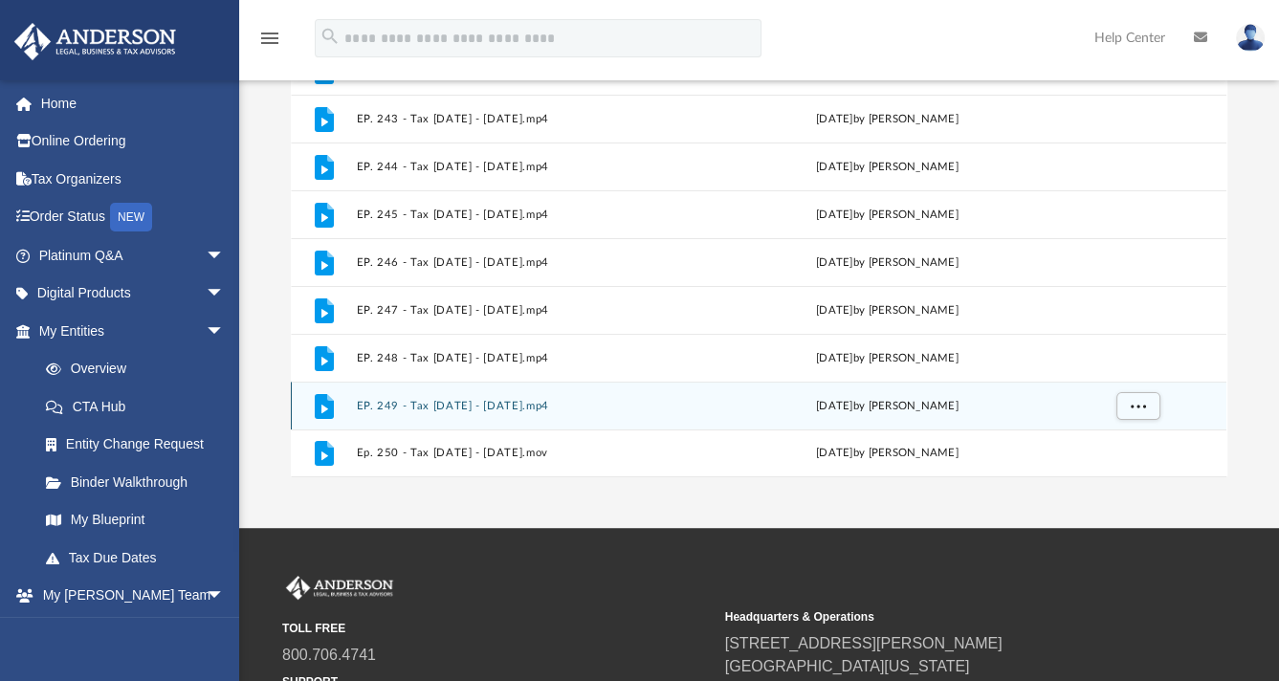
click at [450, 400] on button "EP. 249 - Tax [DATE] - [DATE].mp4" at bounding box center [531, 406] width 348 height 12
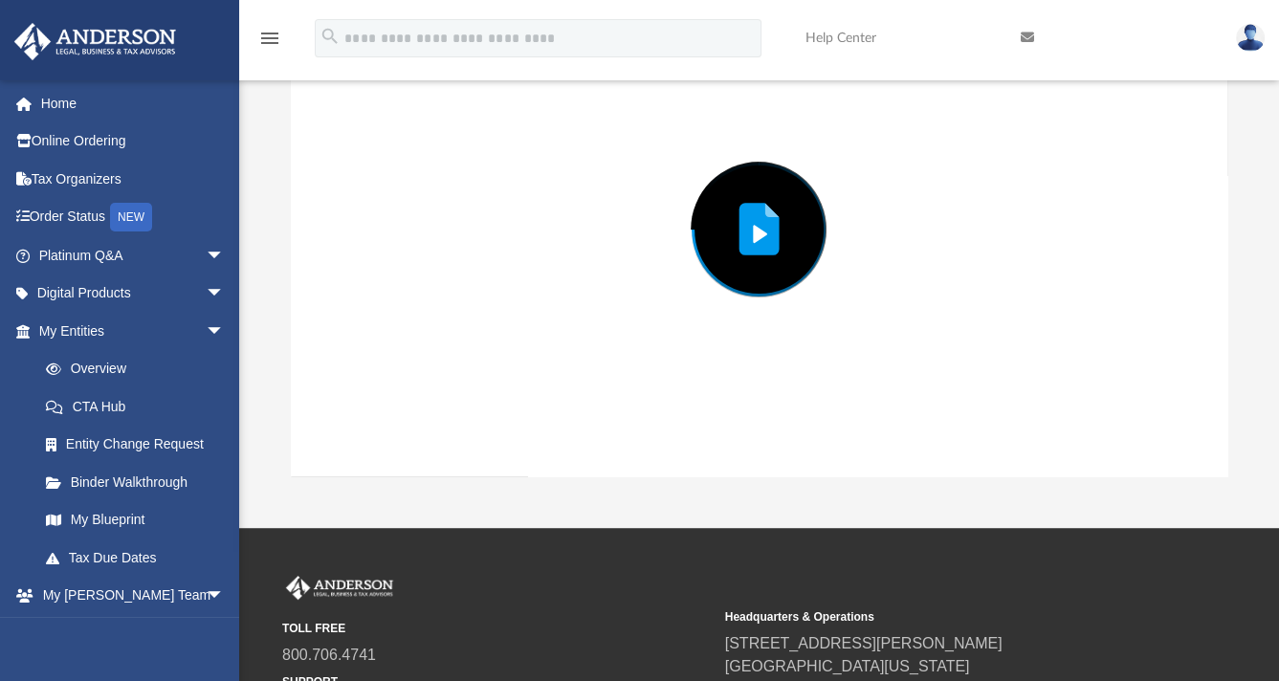
scroll to position [144, 0]
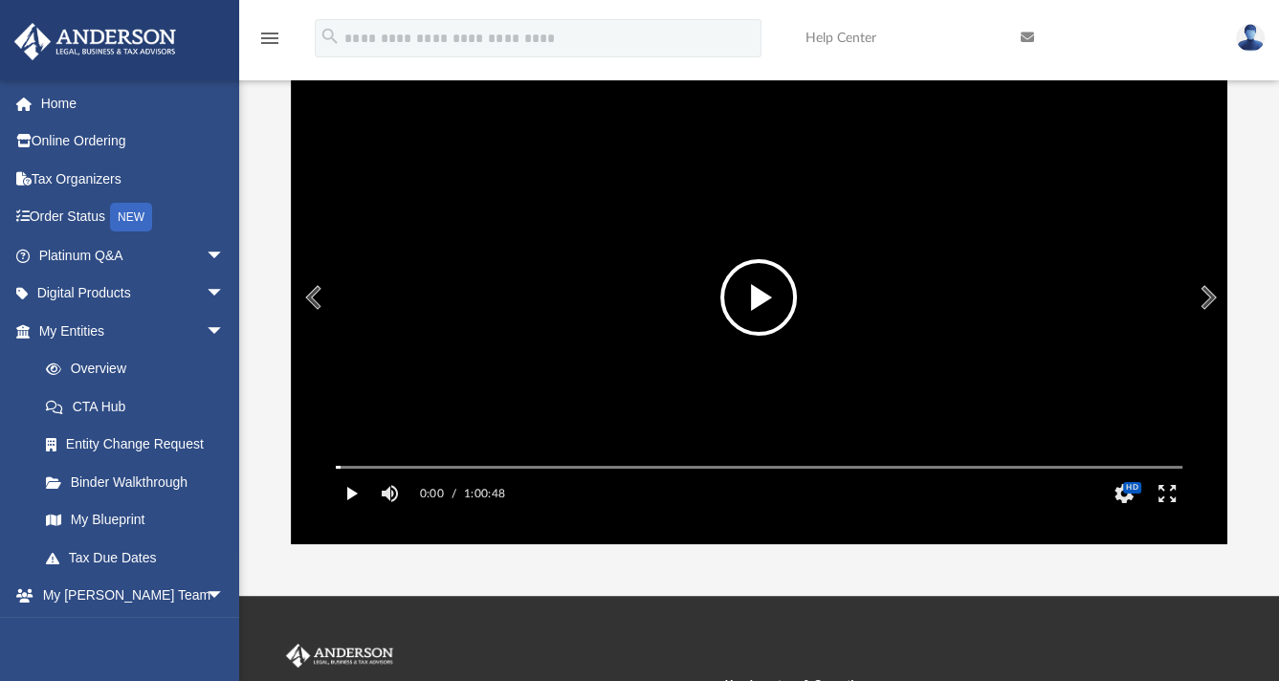
click at [346, 513] on button "Play" at bounding box center [351, 494] width 43 height 38
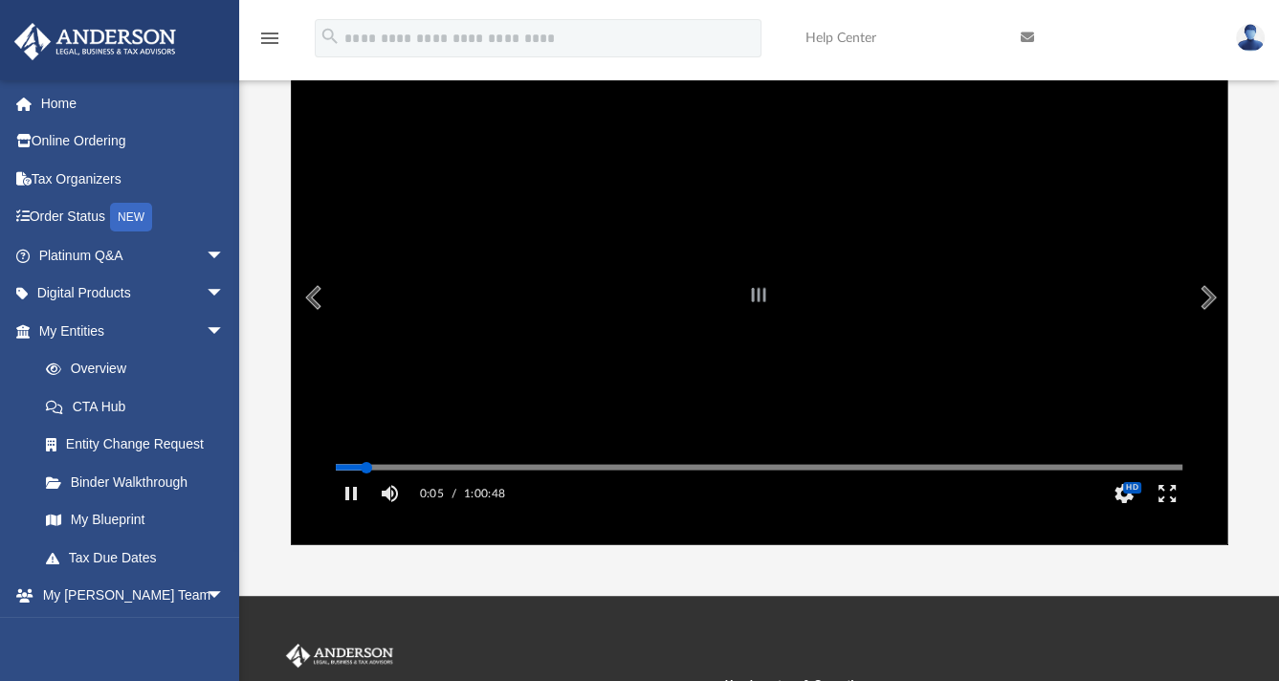
click at [366, 497] on div "Autoplay Disabled Speed Normal Quality Auto Subtitles/CC Off Audio Autoplay Dis…" at bounding box center [759, 298] width 936 height 494
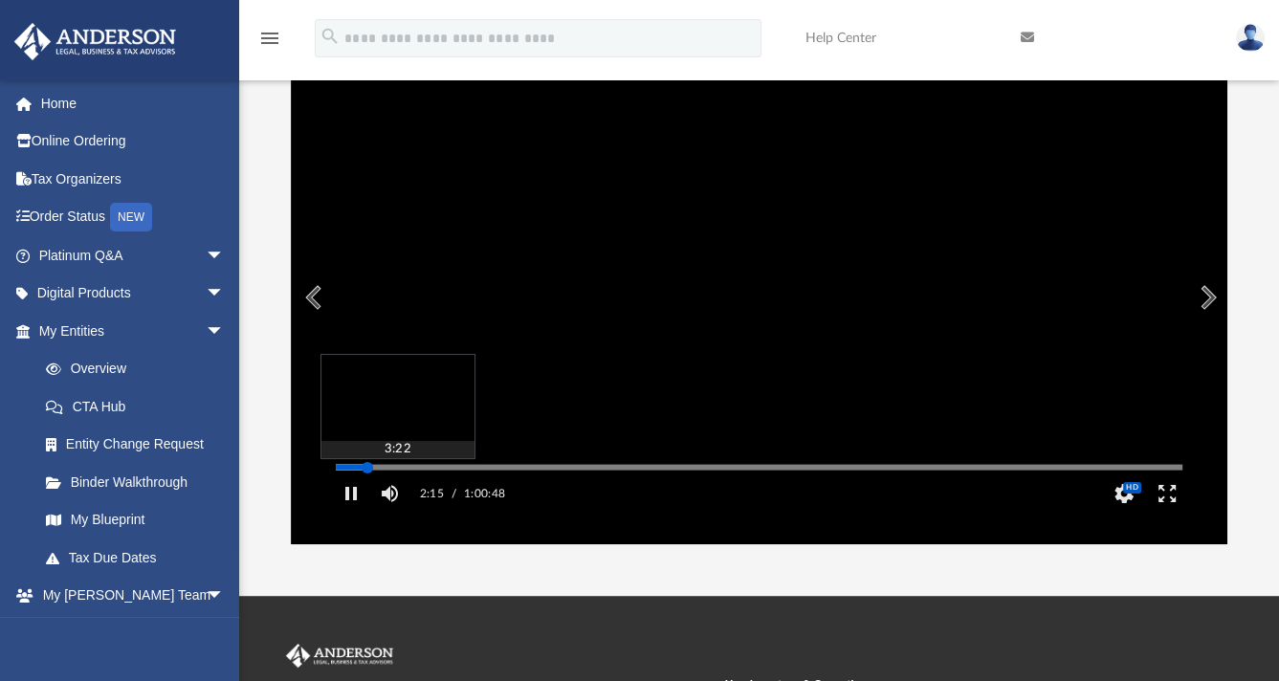
click at [388, 475] on div "Media Slider" at bounding box center [759, 466] width 877 height 15
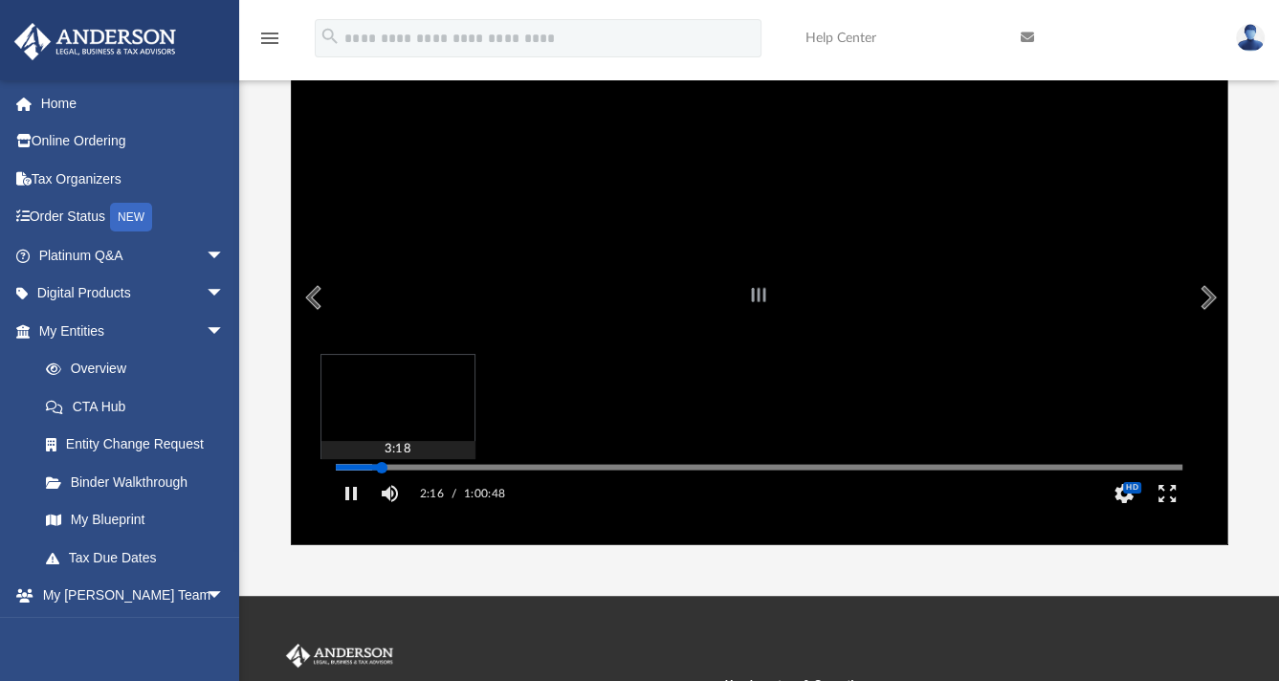
click at [382, 492] on div "Autoplay Disabled Speed Normal Quality Auto Subtitles/CC Off Audio Autoplay Dis…" at bounding box center [759, 298] width 936 height 494
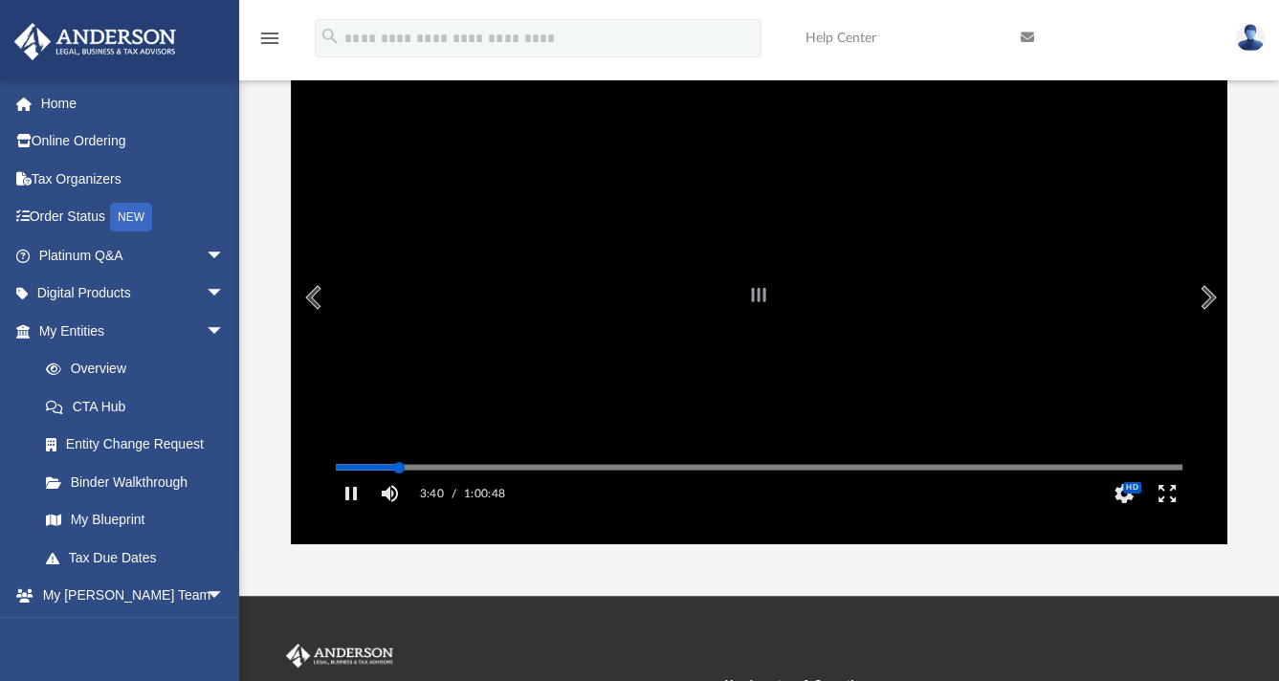
click at [399, 493] on div "Autoplay Disabled Speed Normal Quality Auto Subtitles/CC Off Audio Autoplay Dis…" at bounding box center [759, 298] width 936 height 494
